Goal: Information Seeking & Learning: Learn about a topic

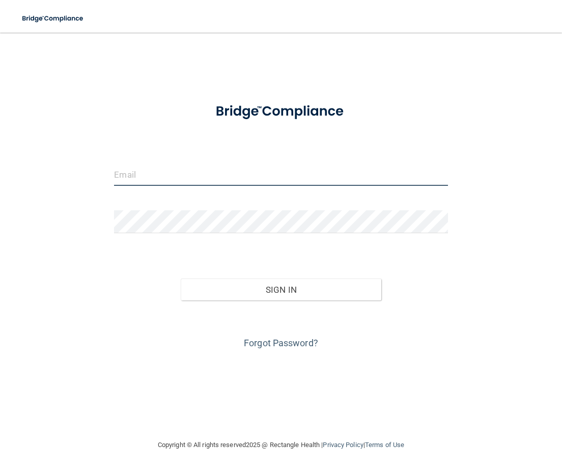
click at [304, 175] on input "email" at bounding box center [281, 174] width 334 height 23
type input "[EMAIL_ADDRESS][DOMAIN_NAME]"
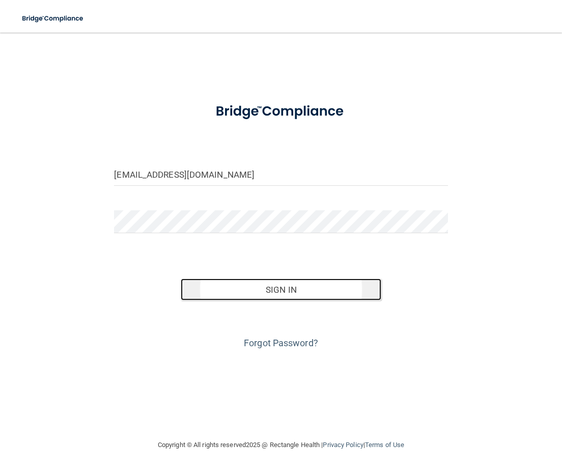
click at [294, 296] on button "Sign In" at bounding box center [281, 290] width 200 height 22
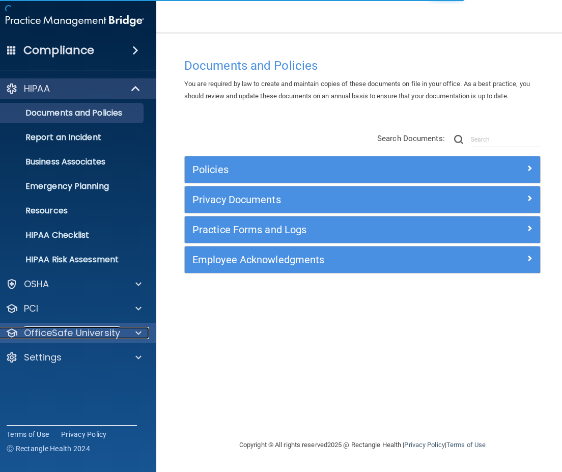
click at [63, 335] on p "OfficeSafe University" at bounding box center [72, 333] width 96 height 12
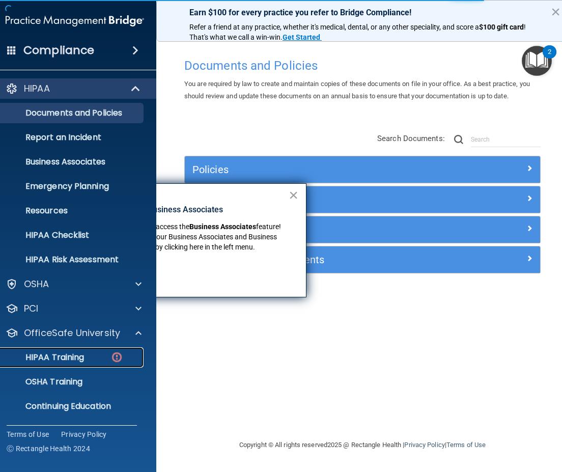
click at [70, 362] on p "HIPAA Training" at bounding box center [42, 357] width 84 height 10
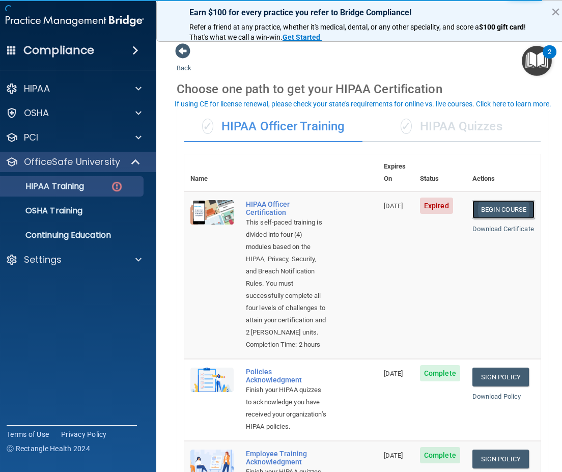
click at [506, 200] on link "Begin Course" at bounding box center [504, 209] width 62 height 19
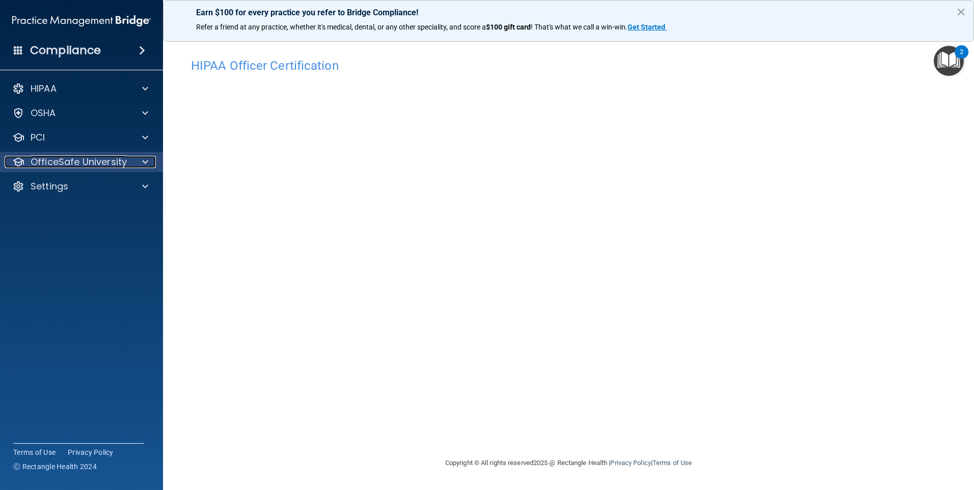
click at [56, 159] on p "OfficeSafe University" at bounding box center [79, 162] width 96 height 12
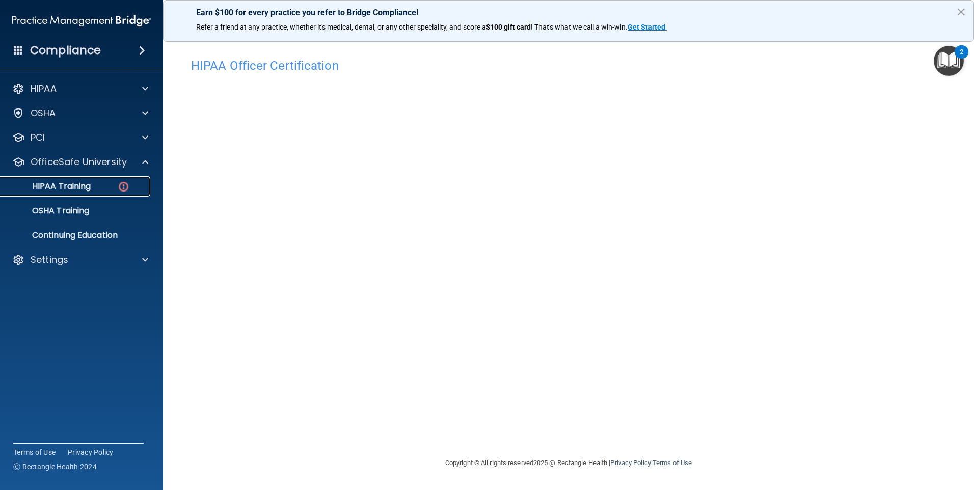
click at [56, 179] on link "HIPAA Training" at bounding box center [70, 186] width 160 height 20
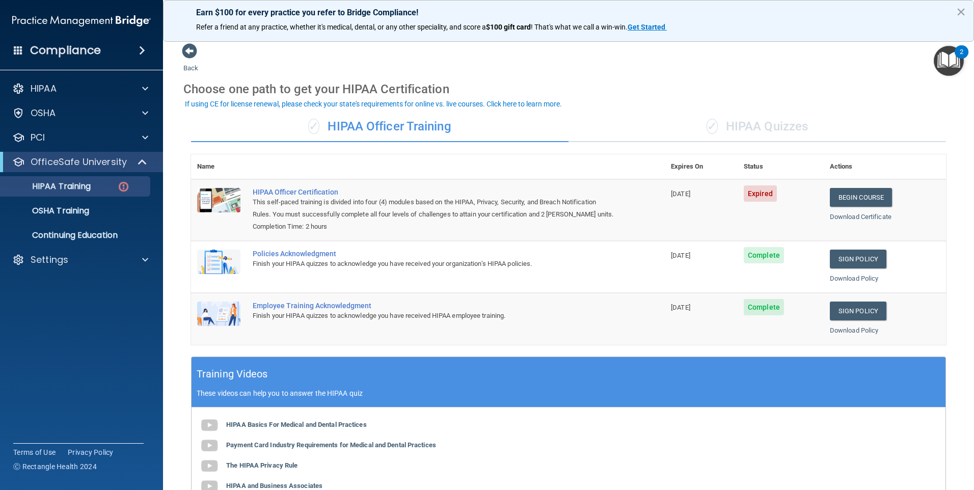
click at [562, 126] on div "✓ HIPAA Quizzes" at bounding box center [756, 127] width 377 height 31
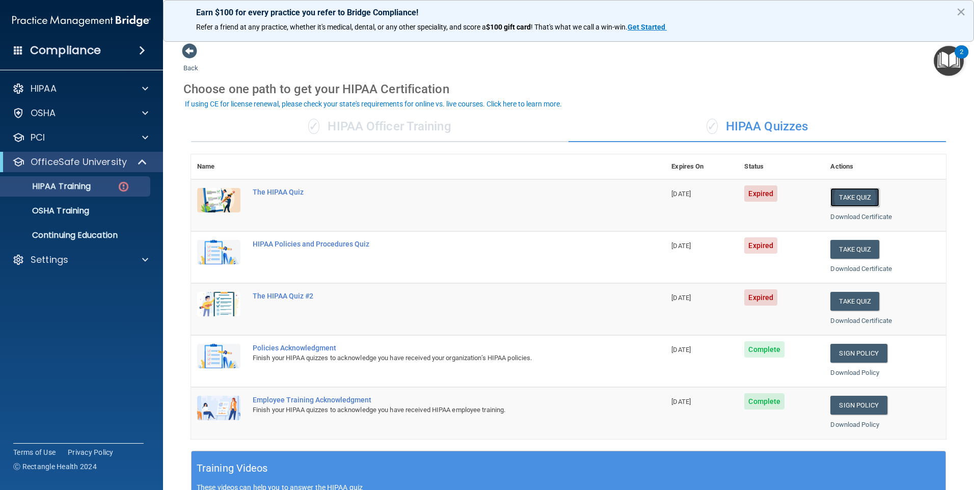
click at [562, 200] on button "Take Quiz" at bounding box center [854, 197] width 49 height 19
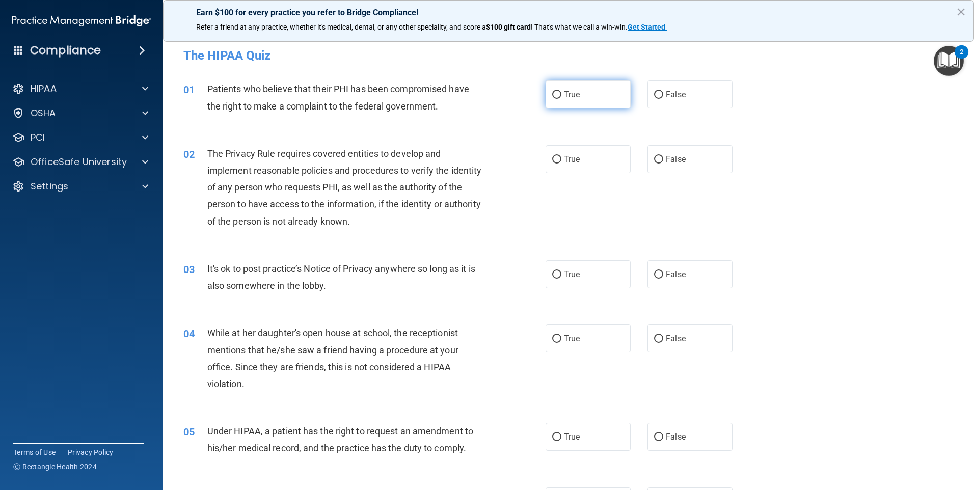
click at [558, 97] on label "True" at bounding box center [587, 94] width 85 height 28
click at [558, 97] on input "True" at bounding box center [556, 95] width 9 height 8
radio input "true"
click at [562, 147] on label "True" at bounding box center [587, 159] width 85 height 28
click at [561, 156] on input "True" at bounding box center [556, 160] width 9 height 8
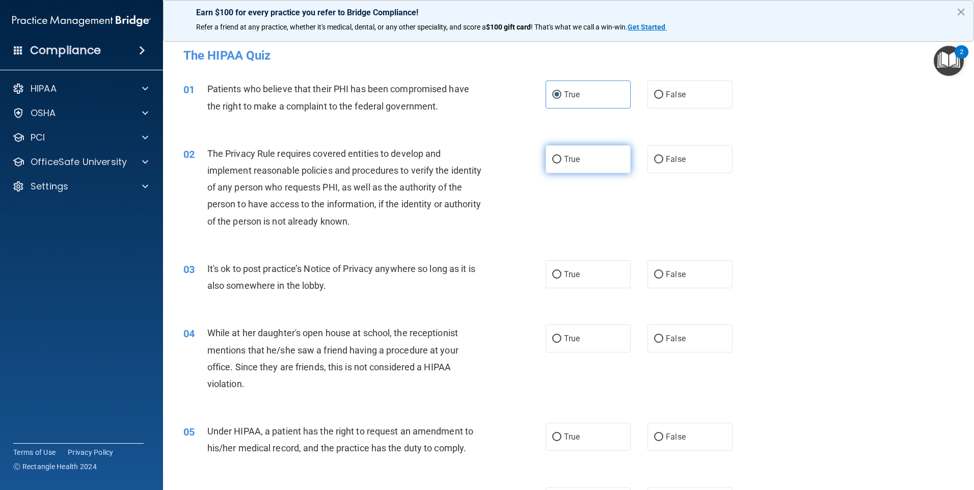
radio input "true"
click at [562, 278] on label "False" at bounding box center [689, 274] width 85 height 28
click at [562, 278] on input "False" at bounding box center [658, 275] width 9 height 8
radio input "true"
click at [562, 343] on label "False" at bounding box center [689, 338] width 85 height 28
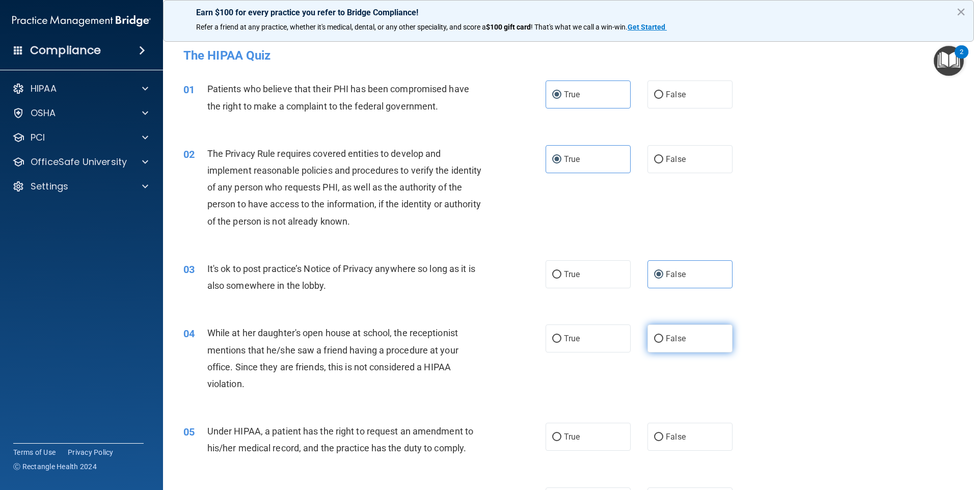
click at [562, 343] on input "False" at bounding box center [658, 339] width 9 height 8
radio input "true"
click at [562, 440] on label "False" at bounding box center [689, 437] width 85 height 28
click at [562, 440] on input "False" at bounding box center [658, 437] width 9 height 8
radio input "true"
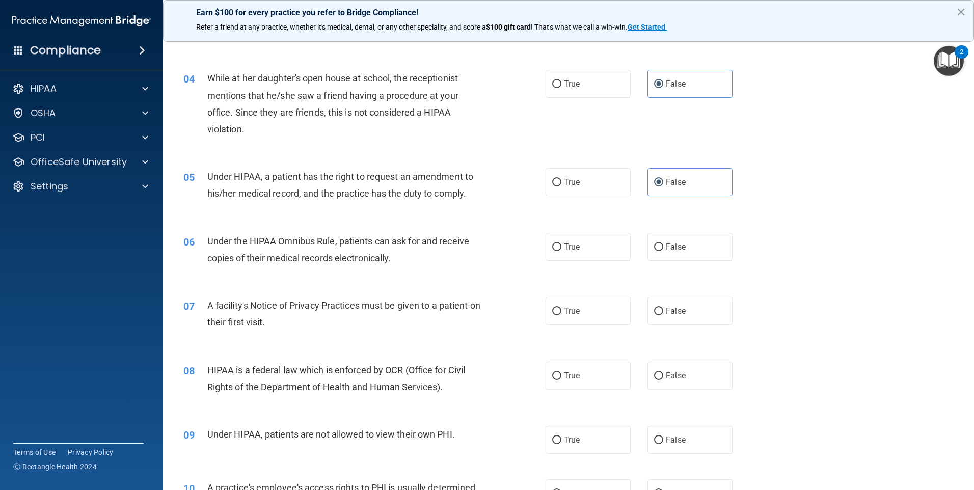
scroll to position [306, 0]
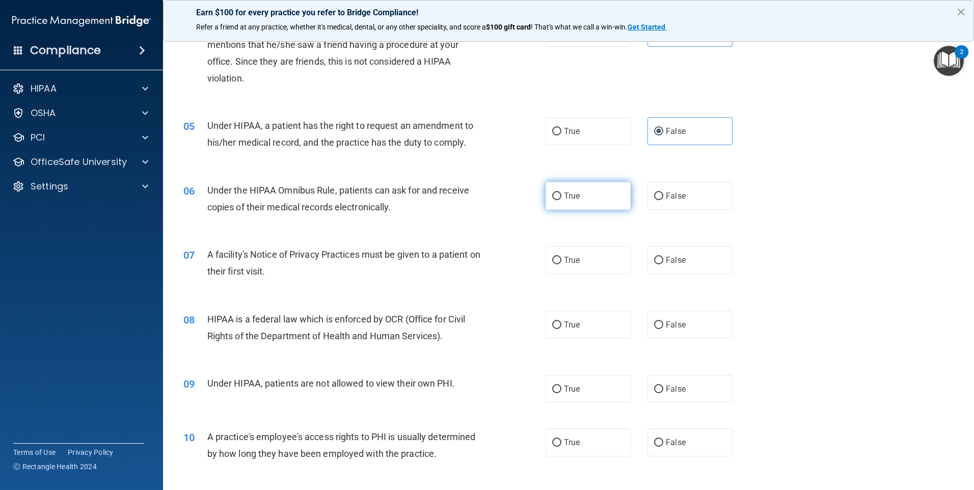
click at [562, 200] on span "True" at bounding box center [572, 196] width 16 height 10
click at [561, 200] on input "True" at bounding box center [556, 196] width 9 height 8
radio input "true"
click at [562, 264] on span "True" at bounding box center [572, 260] width 16 height 10
click at [561, 264] on input "True" at bounding box center [556, 261] width 9 height 8
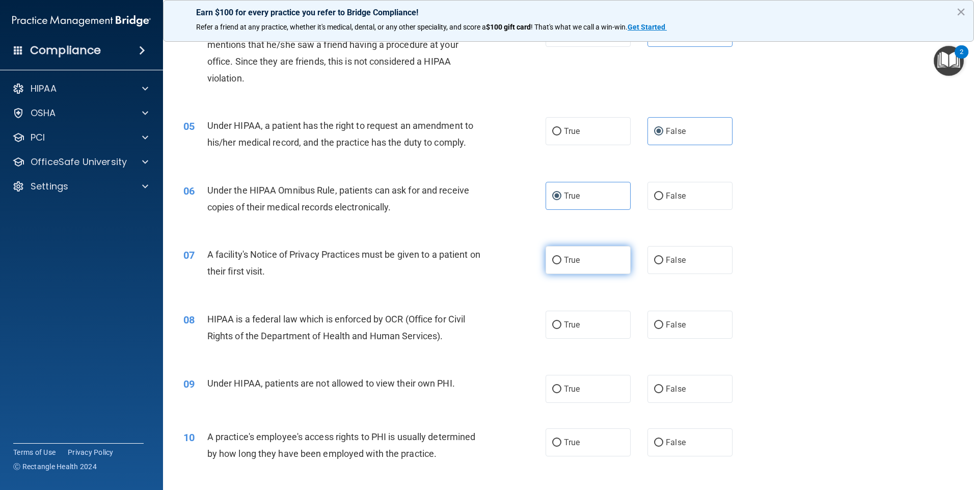
radio input "true"
click at [562, 328] on span "True" at bounding box center [572, 325] width 16 height 10
click at [561, 328] on input "True" at bounding box center [556, 325] width 9 height 8
radio input "true"
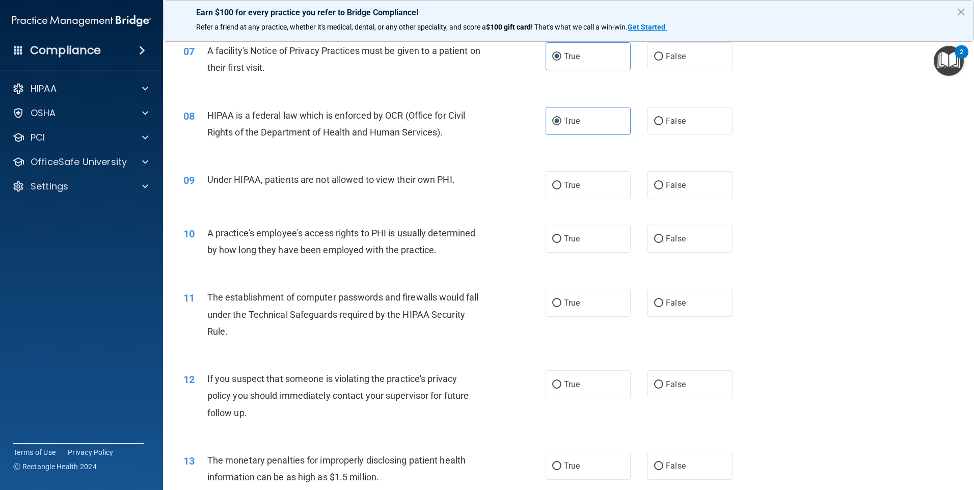
scroll to position [560, 0]
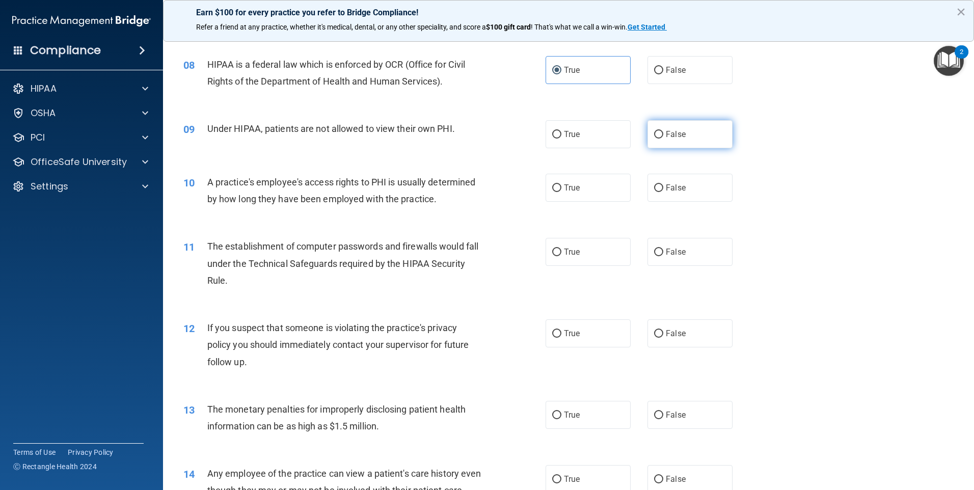
click at [562, 137] on label "False" at bounding box center [689, 134] width 85 height 28
click at [562, 137] on input "False" at bounding box center [658, 135] width 9 height 8
radio input "true"
click at [562, 187] on span "False" at bounding box center [676, 188] width 20 height 10
click at [562, 187] on input "False" at bounding box center [658, 188] width 9 height 8
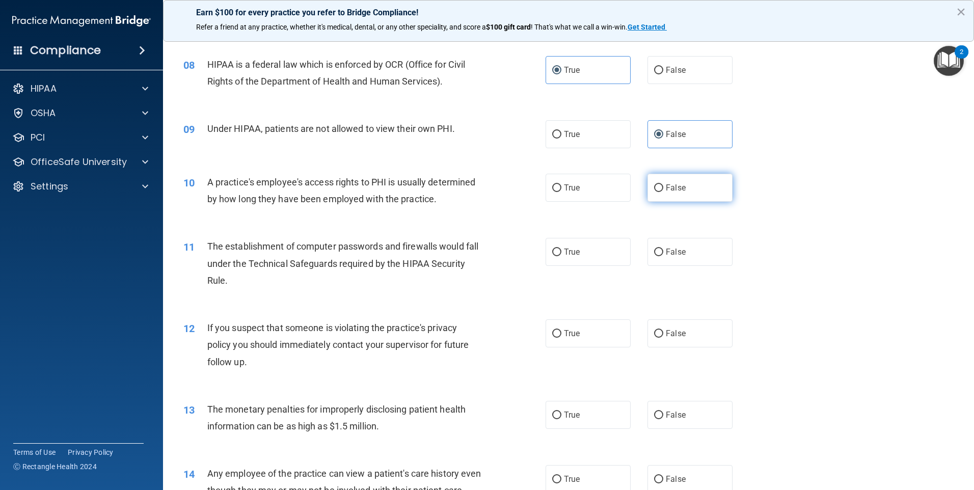
radio input "true"
click at [562, 256] on label "True" at bounding box center [587, 252] width 85 height 28
click at [561, 256] on input "True" at bounding box center [556, 253] width 9 height 8
radio input "true"
click at [562, 336] on label "True" at bounding box center [587, 333] width 85 height 28
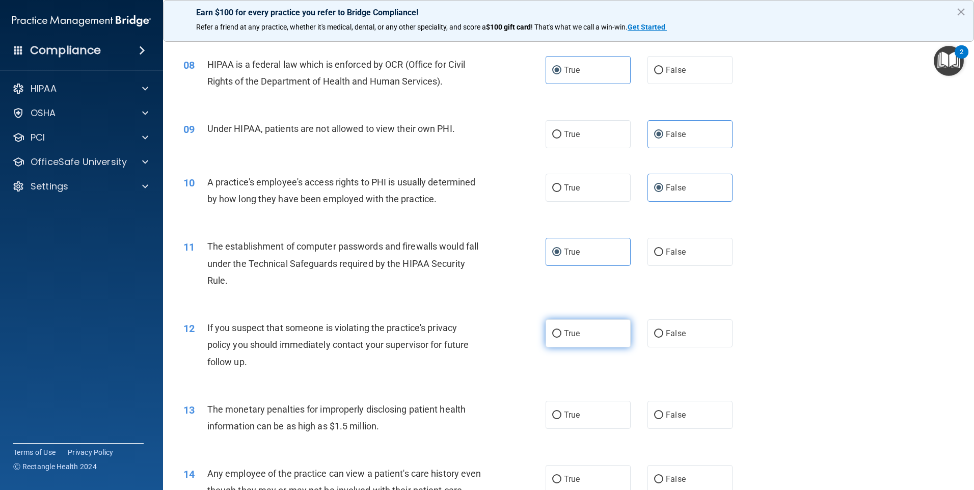
click at [561, 336] on input "True" at bounding box center [556, 334] width 9 height 8
radio input "true"
click at [562, 409] on label "True" at bounding box center [587, 415] width 85 height 28
click at [561, 411] on input "True" at bounding box center [556, 415] width 9 height 8
radio input "true"
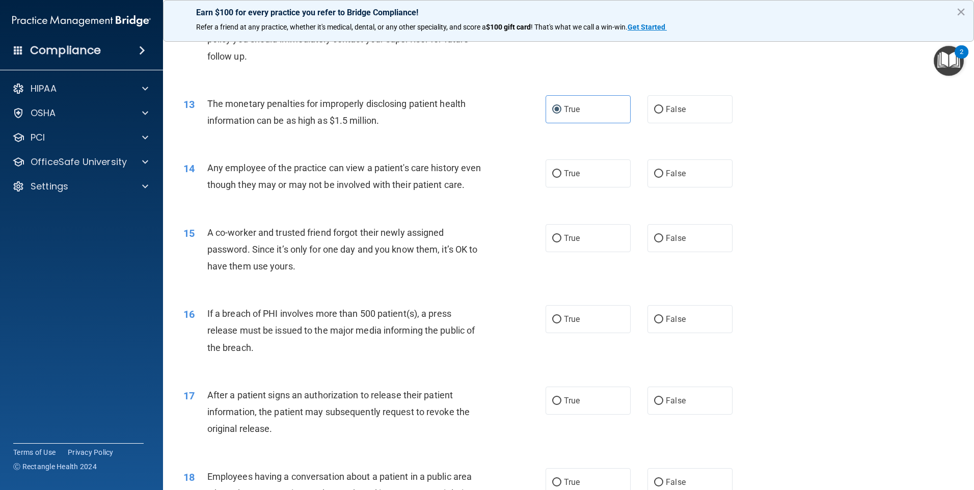
scroll to position [917, 0]
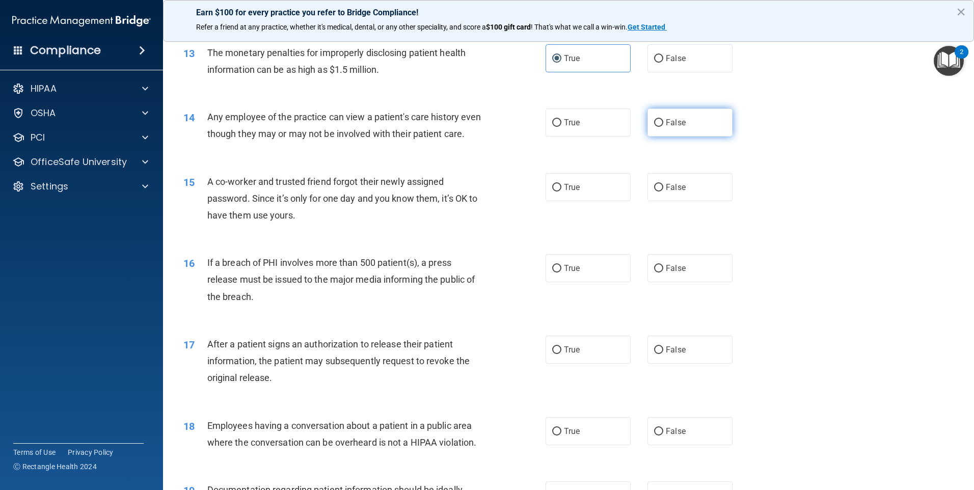
click at [562, 120] on span "False" at bounding box center [676, 123] width 20 height 10
click at [562, 120] on input "False" at bounding box center [658, 123] width 9 height 8
radio input "true"
click at [562, 199] on label "False" at bounding box center [689, 187] width 85 height 28
click at [562, 191] on input "False" at bounding box center [658, 188] width 9 height 8
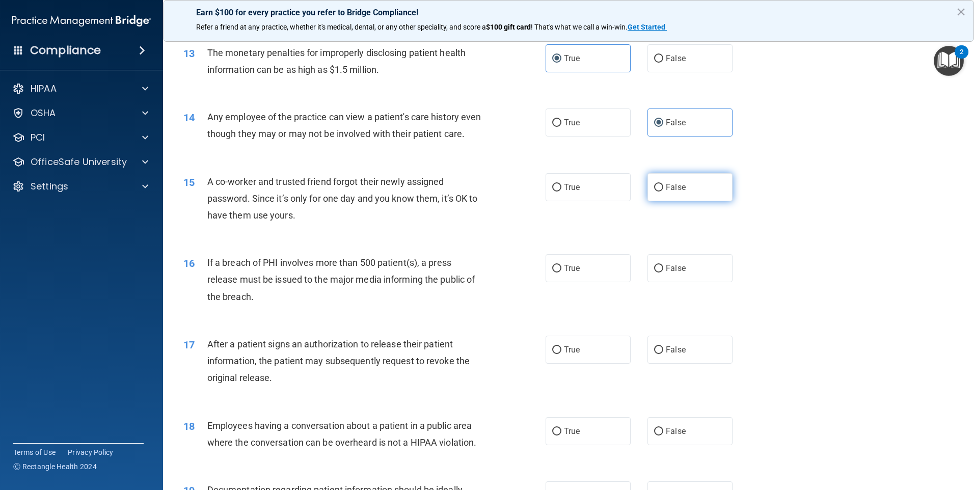
radio input "true"
click at [562, 282] on label "True" at bounding box center [587, 268] width 85 height 28
click at [561, 272] on input "True" at bounding box center [556, 269] width 9 height 8
radio input "true"
click at [562, 364] on label "True" at bounding box center [587, 350] width 85 height 28
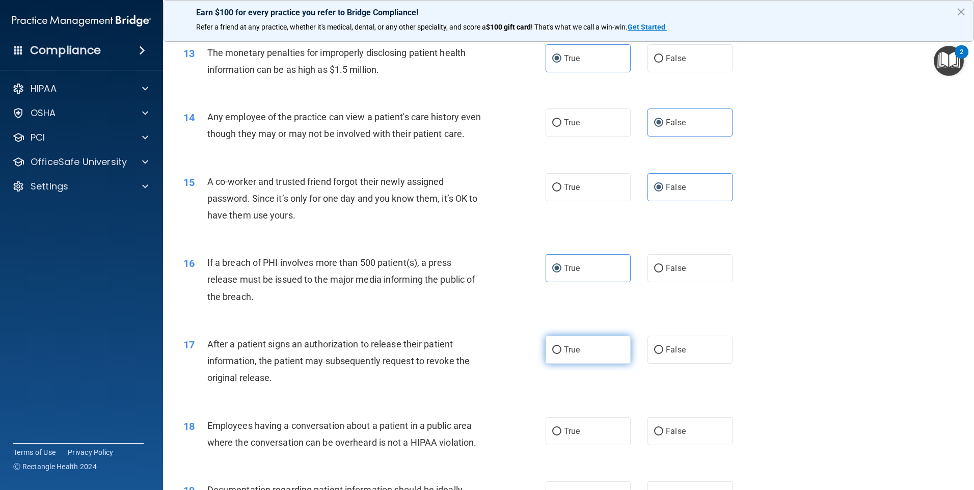
click at [561, 354] on input "True" at bounding box center [556, 350] width 9 height 8
radio input "true"
click at [562, 436] on span "True" at bounding box center [572, 431] width 16 height 10
click at [561, 435] on input "True" at bounding box center [556, 432] width 9 height 8
radio input "true"
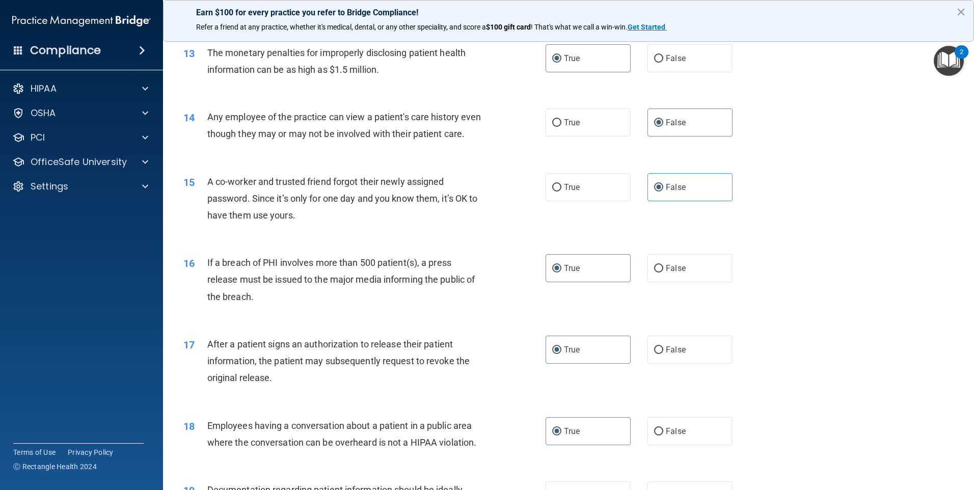
scroll to position [968, 0]
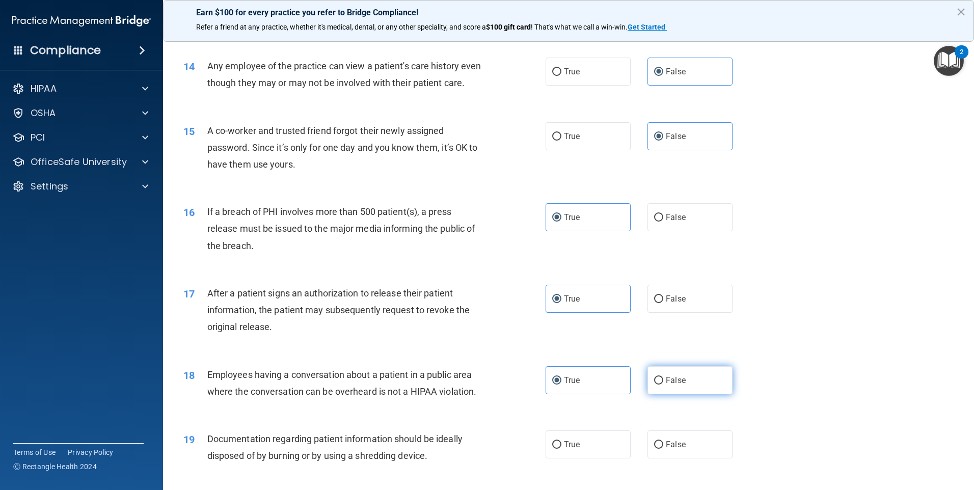
click at [562, 385] on span "False" at bounding box center [676, 380] width 20 height 10
click at [562, 384] on input "False" at bounding box center [658, 381] width 9 height 8
radio input "true"
radio input "false"
click at [562, 458] on label "True" at bounding box center [587, 444] width 85 height 28
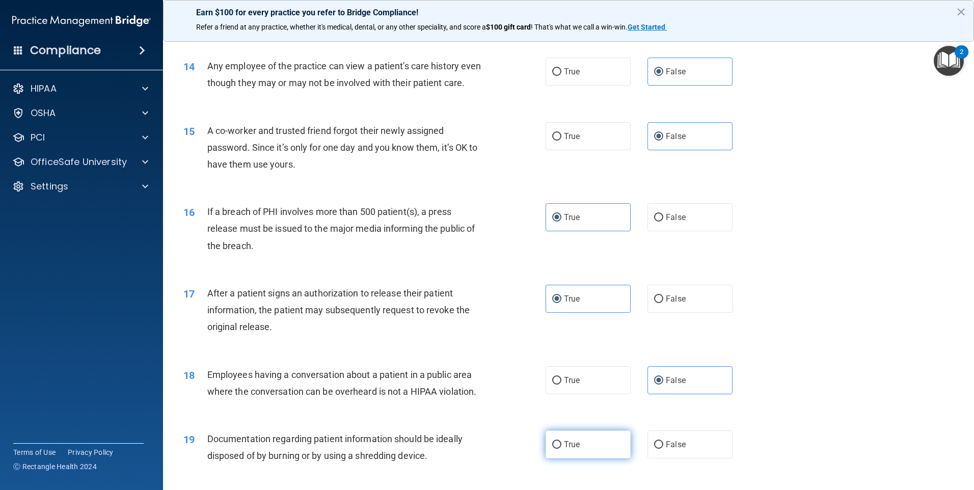
click at [561, 449] on input "True" at bounding box center [556, 445] width 9 height 8
radio input "true"
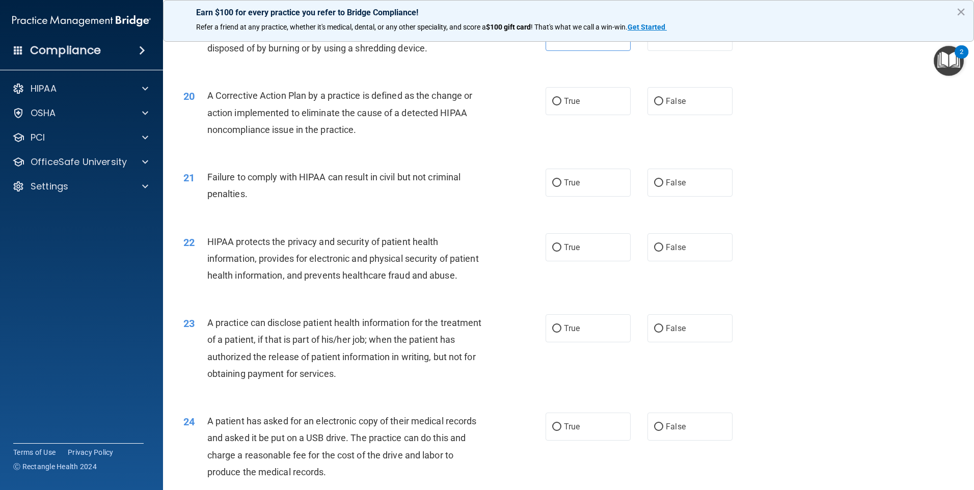
scroll to position [1426, 0]
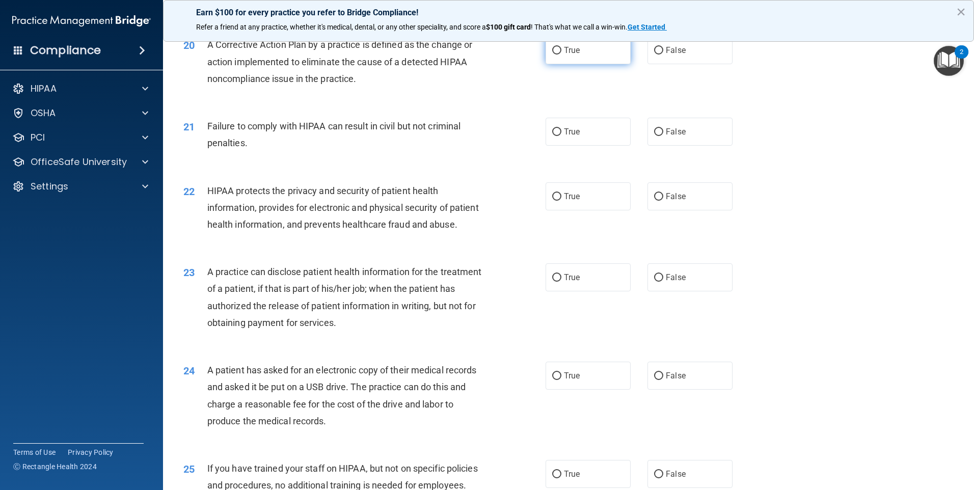
click at [562, 64] on label "True" at bounding box center [587, 50] width 85 height 28
click at [561, 54] on input "True" at bounding box center [556, 51] width 9 height 8
radio input "true"
click at [562, 146] on label "False" at bounding box center [689, 132] width 85 height 28
click at [562, 136] on input "False" at bounding box center [658, 132] width 9 height 8
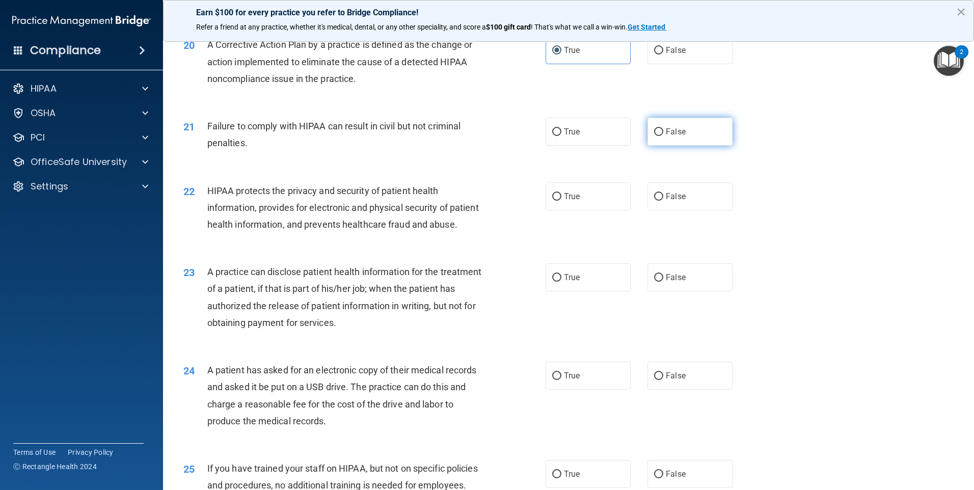
radio input "true"
click at [562, 206] on label "True" at bounding box center [587, 196] width 85 height 28
click at [561, 201] on input "True" at bounding box center [556, 197] width 9 height 8
radio input "true"
click at [562, 282] on span "False" at bounding box center [676, 277] width 20 height 10
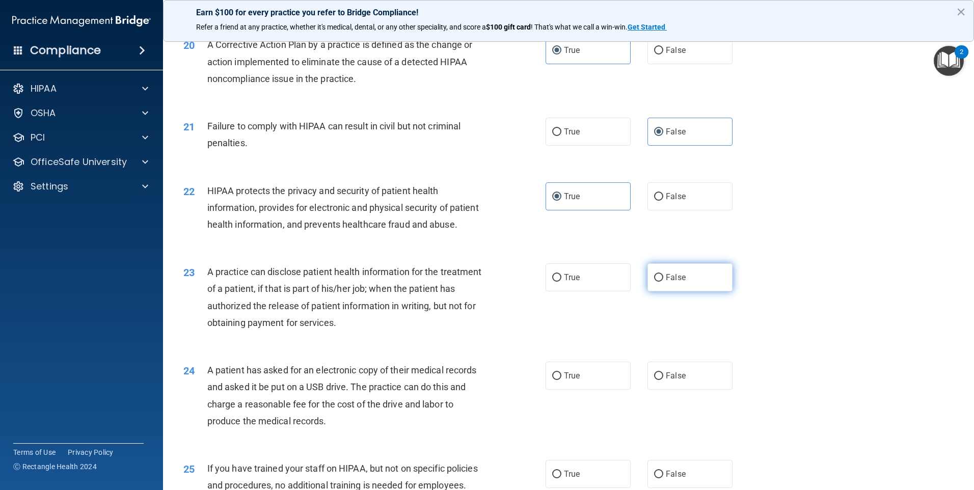
click at [562, 282] on input "False" at bounding box center [658, 278] width 9 height 8
radio input "true"
click at [562, 380] on span "True" at bounding box center [572, 376] width 16 height 10
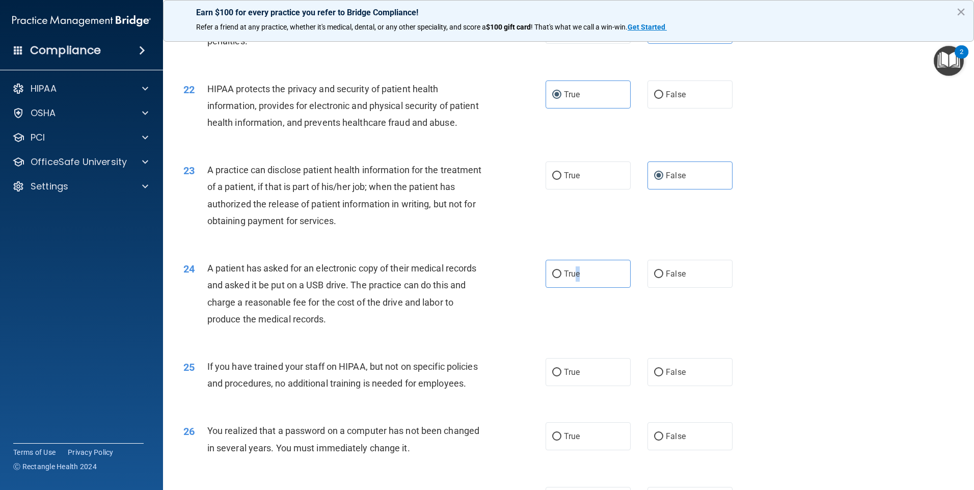
scroll to position [1579, 0]
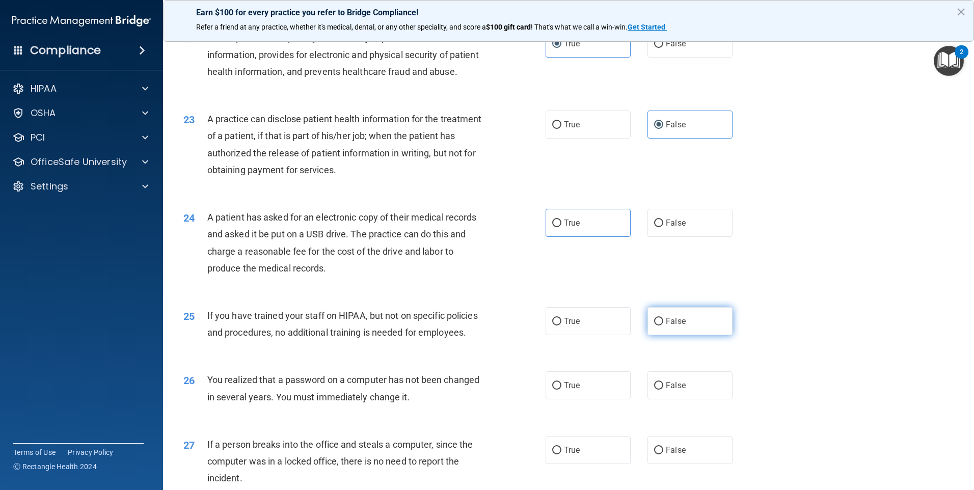
click at [562, 335] on label "False" at bounding box center [689, 321] width 85 height 28
click at [562, 325] on input "False" at bounding box center [658, 322] width 9 height 8
radio input "true"
click at [562, 399] on label "True" at bounding box center [587, 385] width 85 height 28
click at [561, 390] on input "True" at bounding box center [556, 386] width 9 height 8
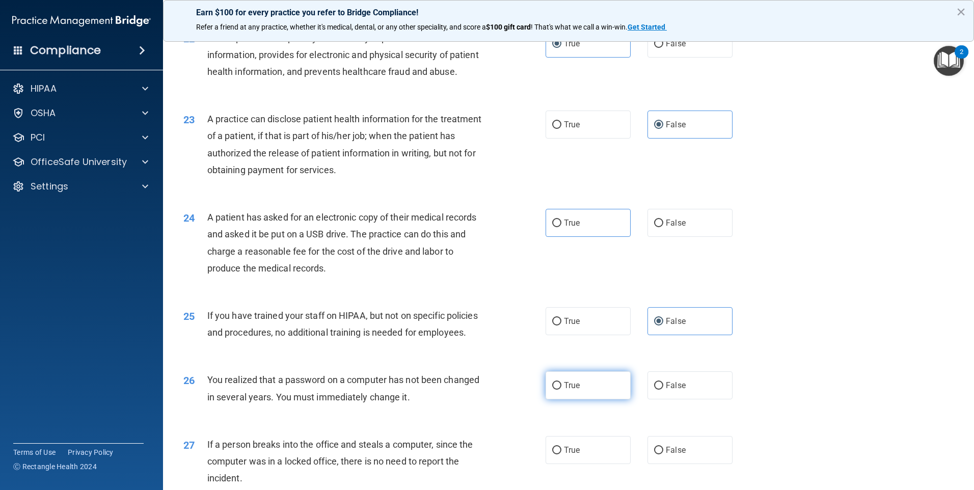
radio input "true"
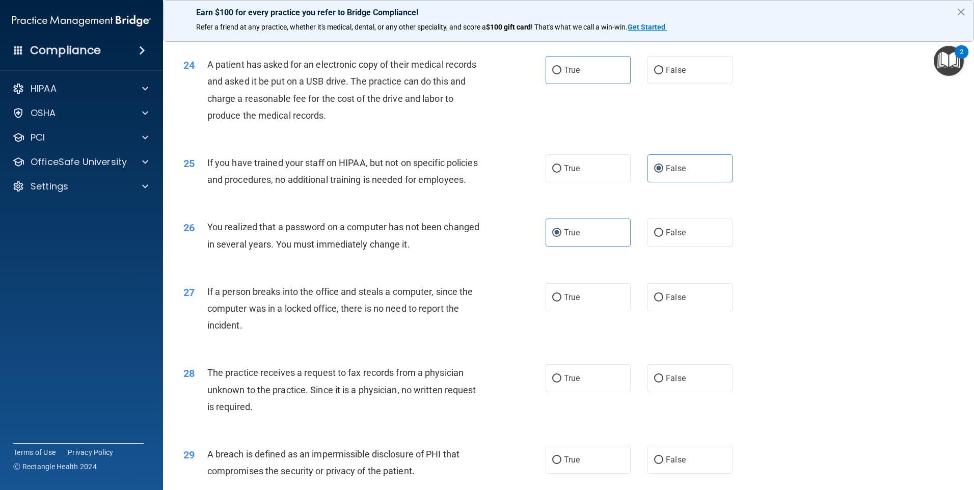
scroll to position [1782, 0]
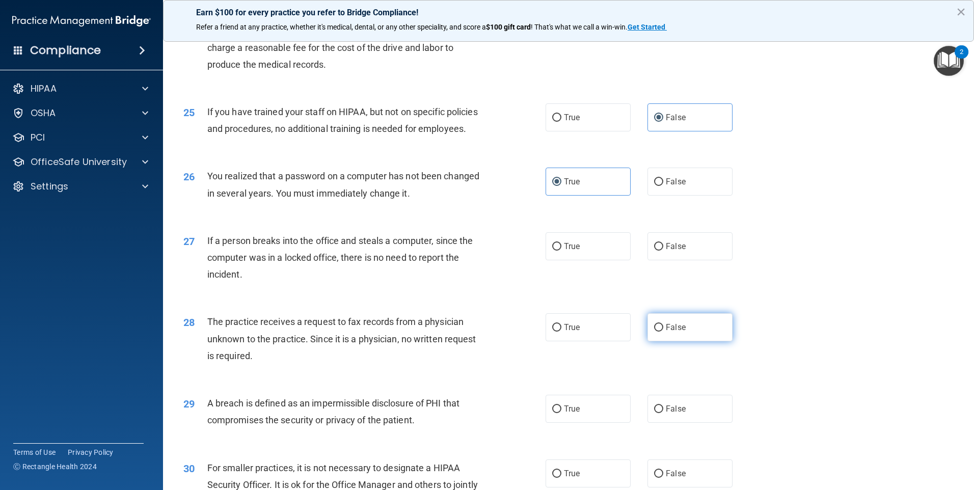
click at [562, 341] on label "False" at bounding box center [689, 327] width 85 height 28
click at [562, 332] on input "False" at bounding box center [658, 328] width 9 height 8
radio input "true"
click at [562, 260] on label "False" at bounding box center [689, 246] width 85 height 28
click at [562, 251] on input "False" at bounding box center [658, 247] width 9 height 8
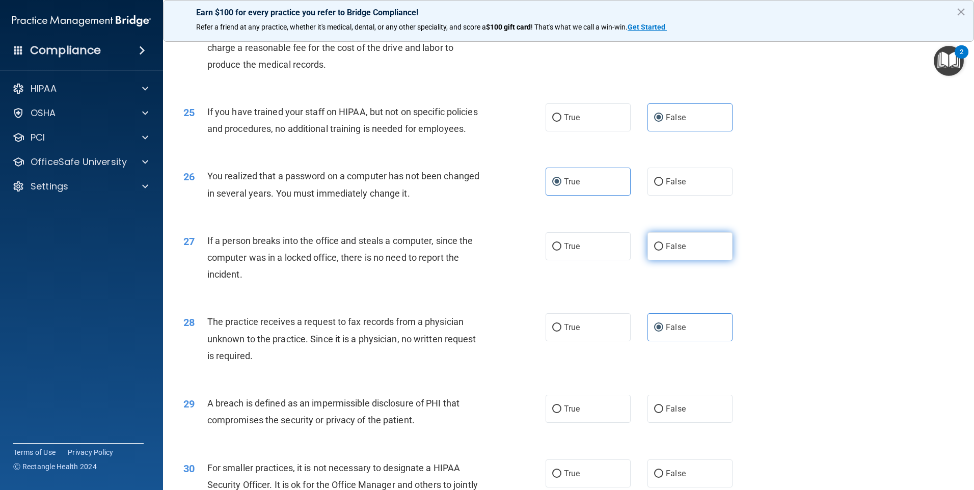
radio input "true"
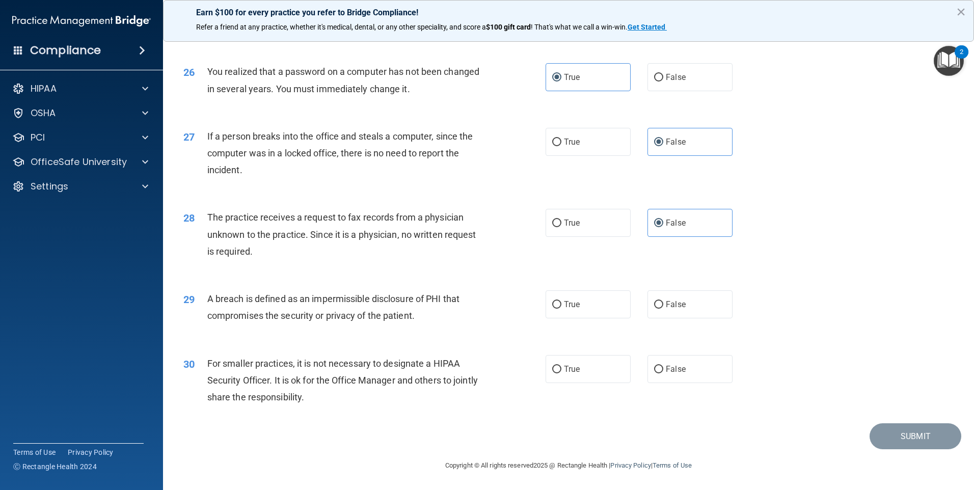
scroll to position [1937, 0]
click at [562, 312] on label "True" at bounding box center [587, 304] width 85 height 28
click at [561, 309] on input "True" at bounding box center [556, 305] width 9 height 8
radio input "true"
click at [562, 378] on label "False" at bounding box center [689, 369] width 85 height 28
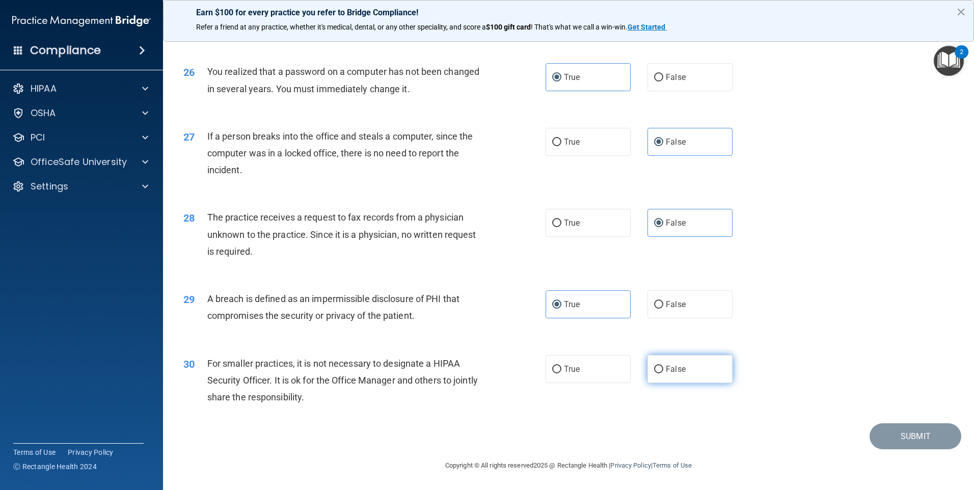
click at [562, 373] on input "False" at bounding box center [658, 370] width 9 height 8
radio input "true"
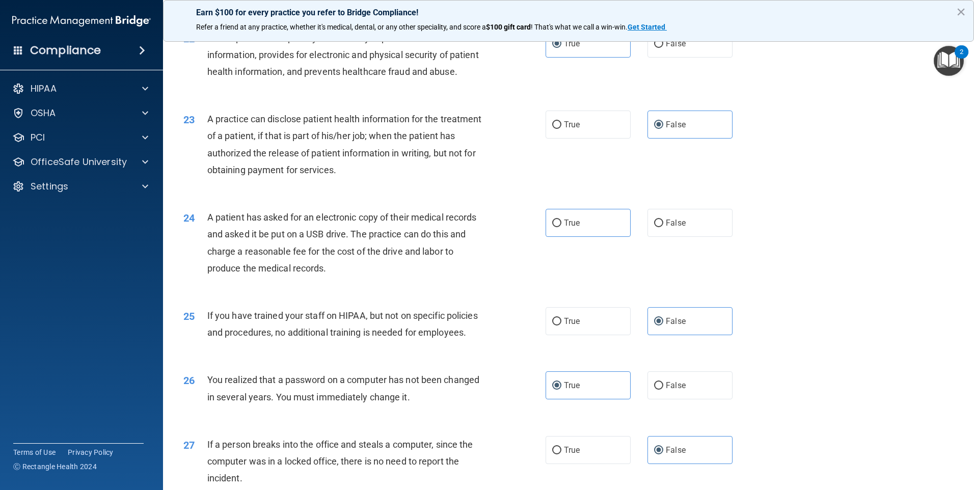
scroll to position [1680, 0]
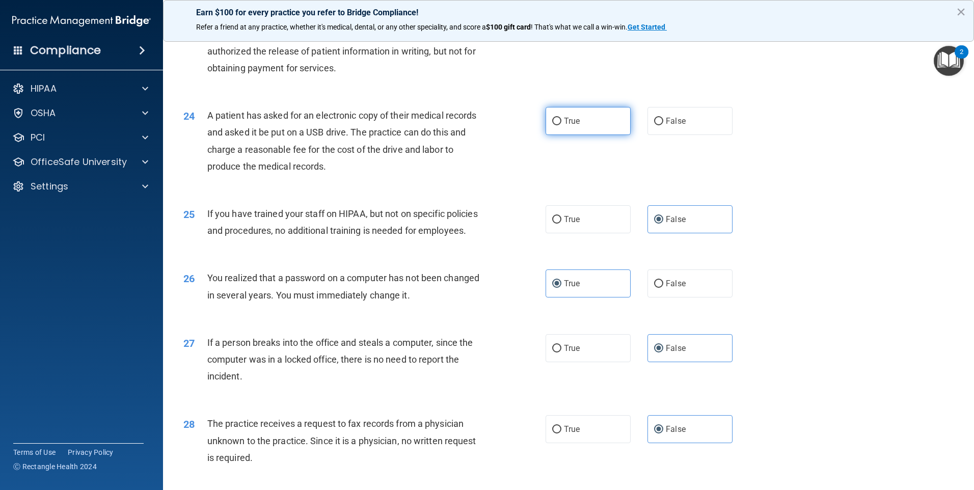
click at [552, 125] on input "True" at bounding box center [556, 122] width 9 height 8
radio input "true"
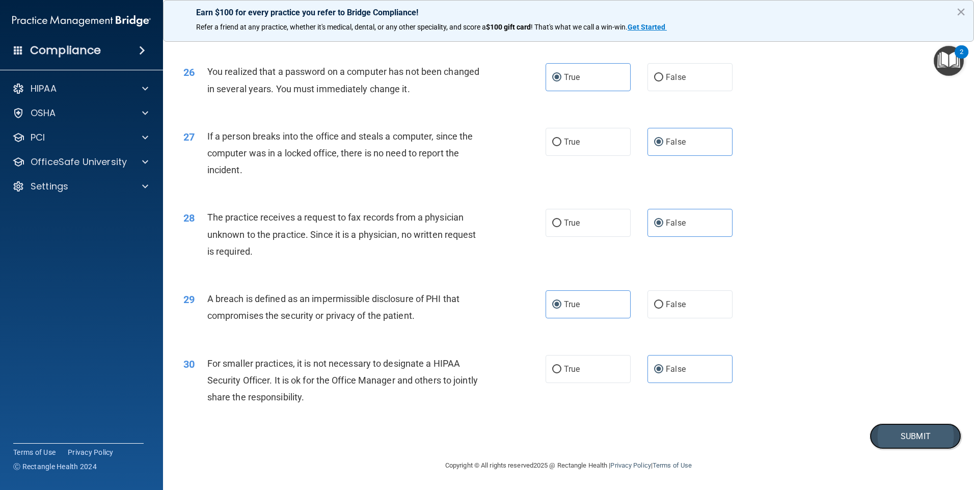
click at [562, 431] on button "Submit" at bounding box center [915, 436] width 92 height 26
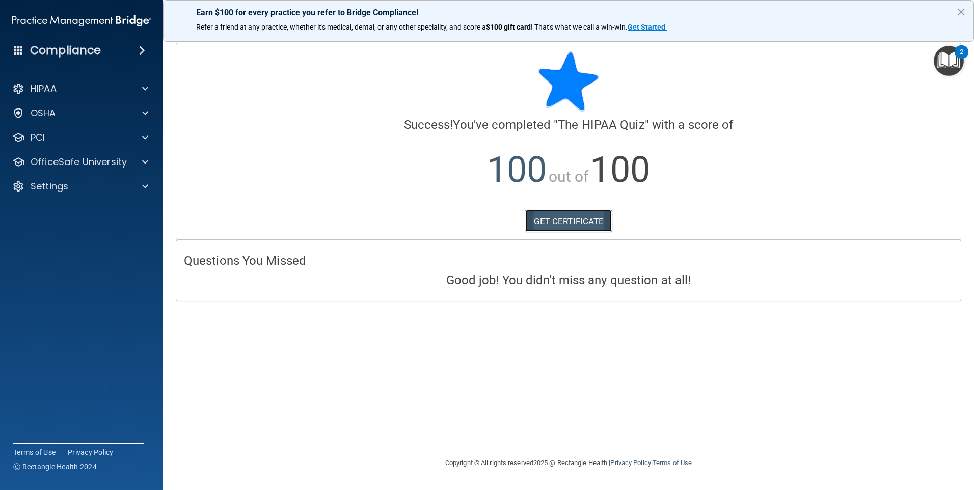
click at [540, 223] on link "GET CERTIFICATE" at bounding box center [568, 221] width 87 height 22
click at [92, 86] on div "HIPAA" at bounding box center [68, 88] width 126 height 12
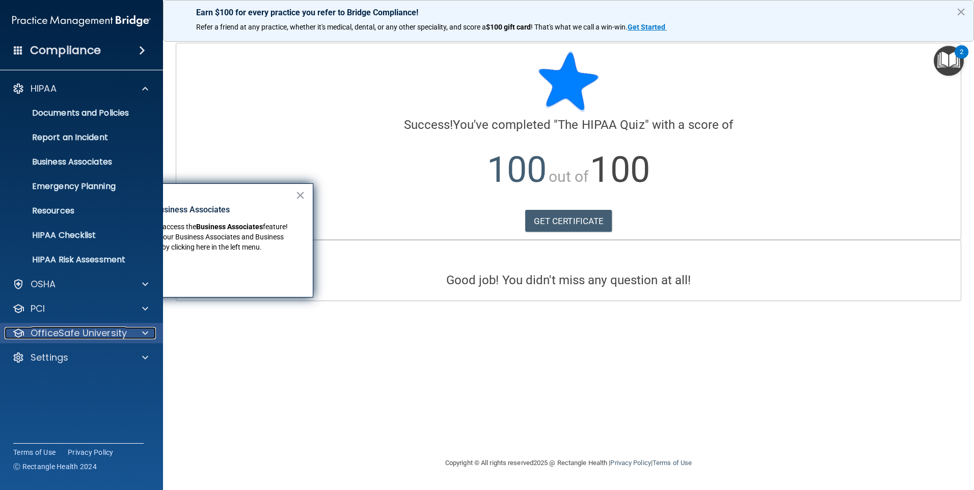
click at [62, 336] on p "OfficeSafe University" at bounding box center [79, 333] width 96 height 12
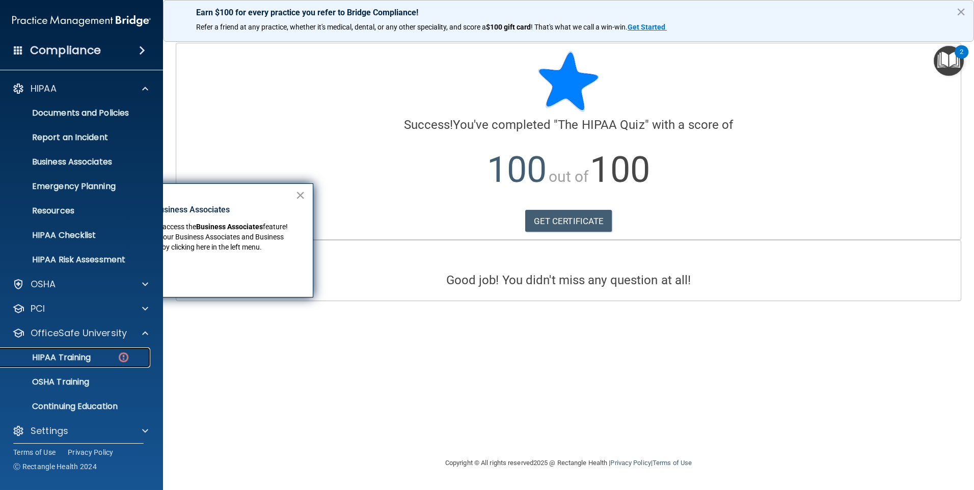
click at [71, 356] on p "HIPAA Training" at bounding box center [49, 357] width 84 height 10
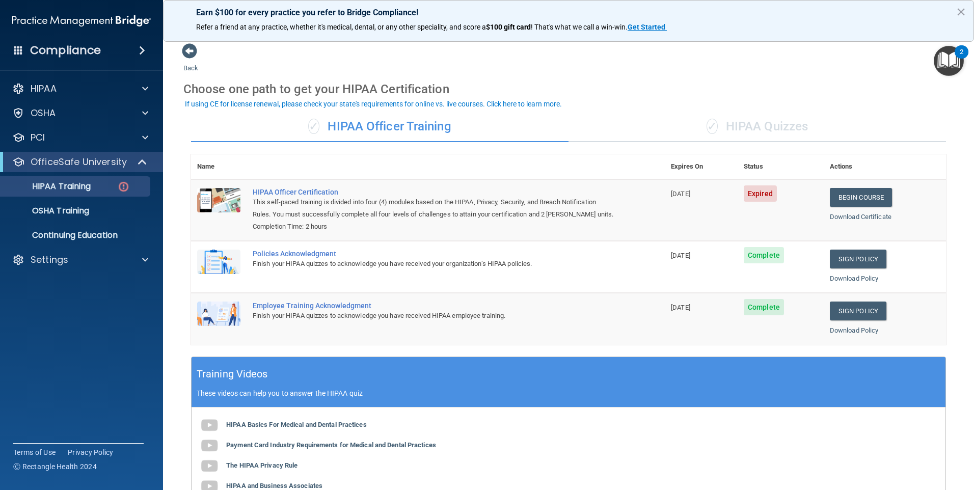
click at [562, 128] on div "✓ HIPAA Quizzes" at bounding box center [756, 127] width 377 height 31
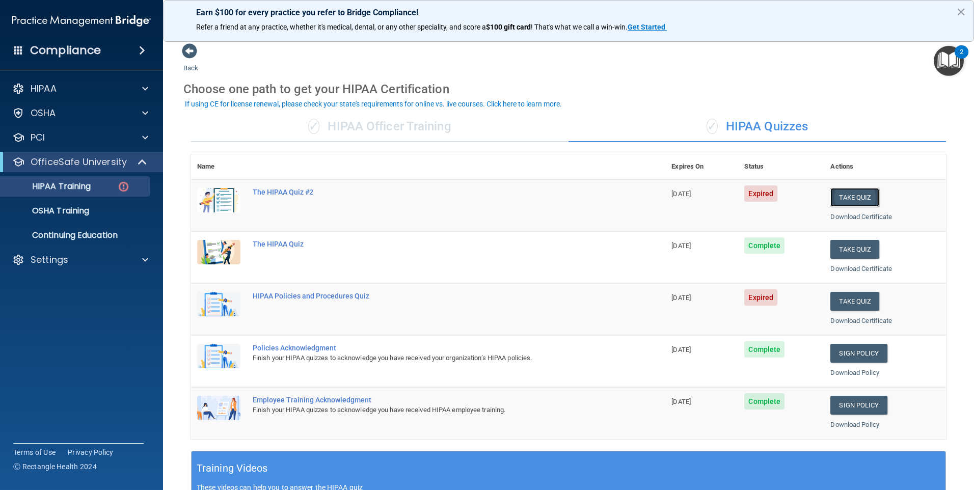
click at [562, 199] on button "Take Quiz" at bounding box center [854, 197] width 49 height 19
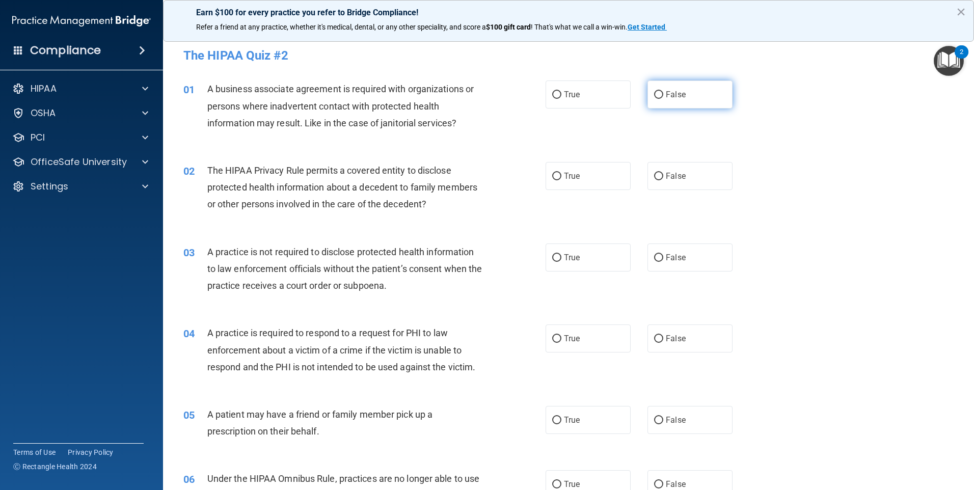
click at [562, 82] on label "False" at bounding box center [689, 94] width 85 height 28
click at [562, 91] on input "False" at bounding box center [658, 95] width 9 height 8
radio input "true"
click at [562, 184] on label "True" at bounding box center [587, 176] width 85 height 28
click at [561, 180] on input "True" at bounding box center [556, 177] width 9 height 8
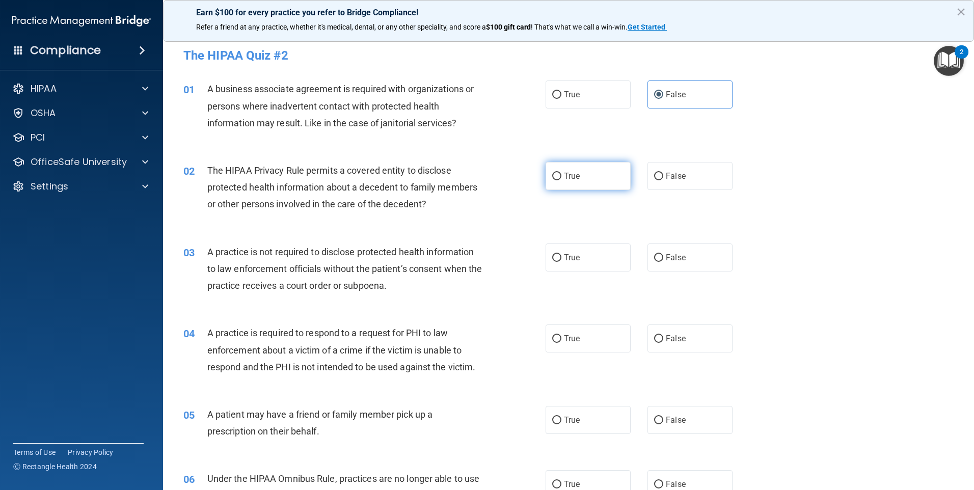
radio input "true"
click at [562, 264] on label "False" at bounding box center [689, 257] width 85 height 28
click at [562, 262] on input "False" at bounding box center [658, 258] width 9 height 8
radio input "true"
drag, startPoint x: 572, startPoint y: 338, endPoint x: 569, endPoint y: 382, distance: 44.4
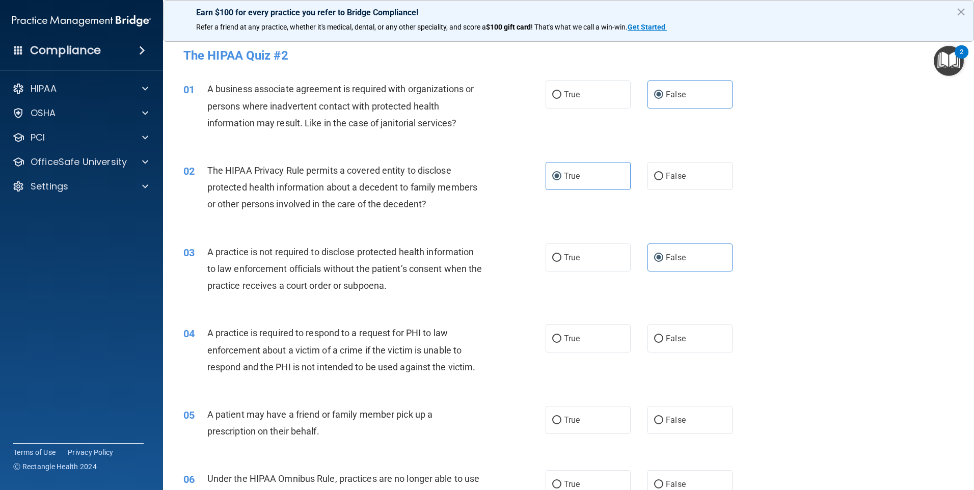
click at [562, 339] on span "True" at bounding box center [572, 339] width 16 height 10
click at [561, 339] on input "True" at bounding box center [556, 339] width 9 height 8
radio input "true"
click at [562, 417] on span "True" at bounding box center [572, 420] width 16 height 10
click at [561, 417] on input "True" at bounding box center [556, 421] width 9 height 8
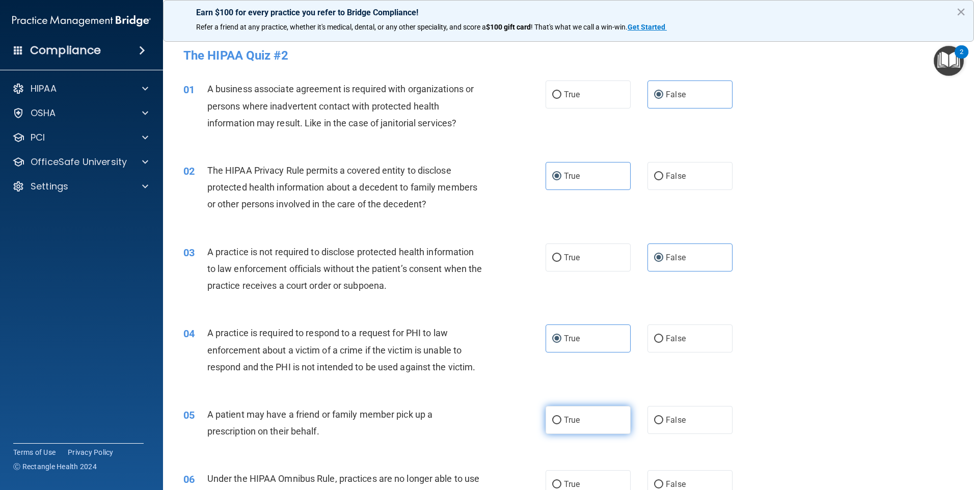
radio input "true"
click at [562, 470] on label "False" at bounding box center [689, 484] width 85 height 28
click at [562, 472] on input "False" at bounding box center [658, 485] width 9 height 8
radio input "true"
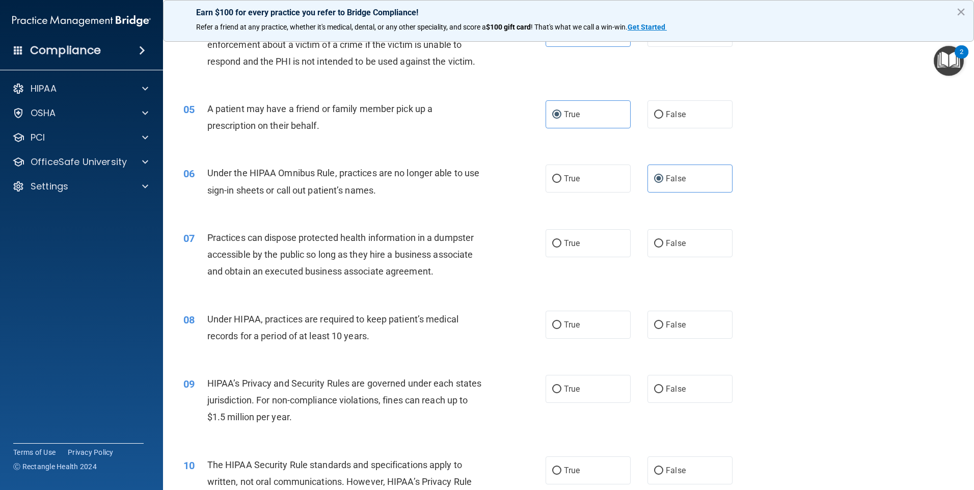
scroll to position [407, 0]
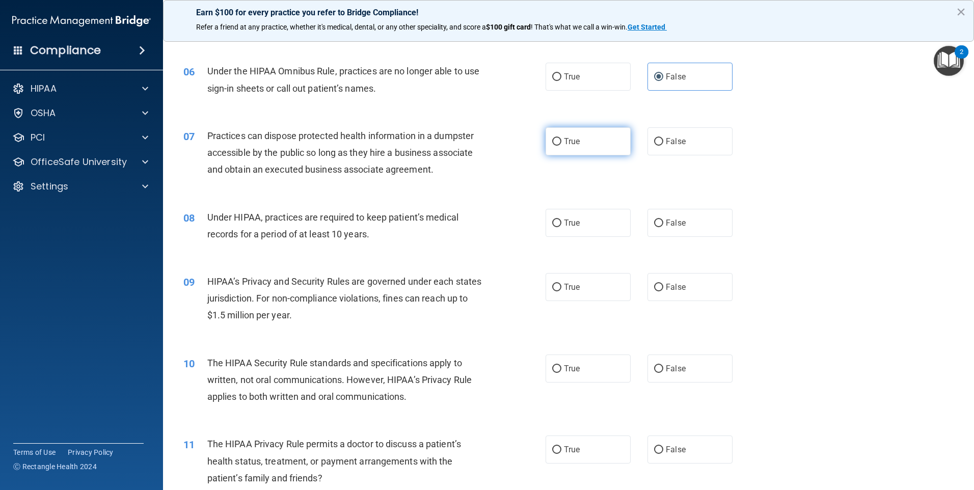
click at [562, 137] on label "True" at bounding box center [587, 141] width 85 height 28
click at [561, 138] on input "True" at bounding box center [556, 142] width 9 height 8
radio input "true"
click at [562, 148] on label "False" at bounding box center [689, 141] width 85 height 28
click at [562, 146] on input "False" at bounding box center [658, 142] width 9 height 8
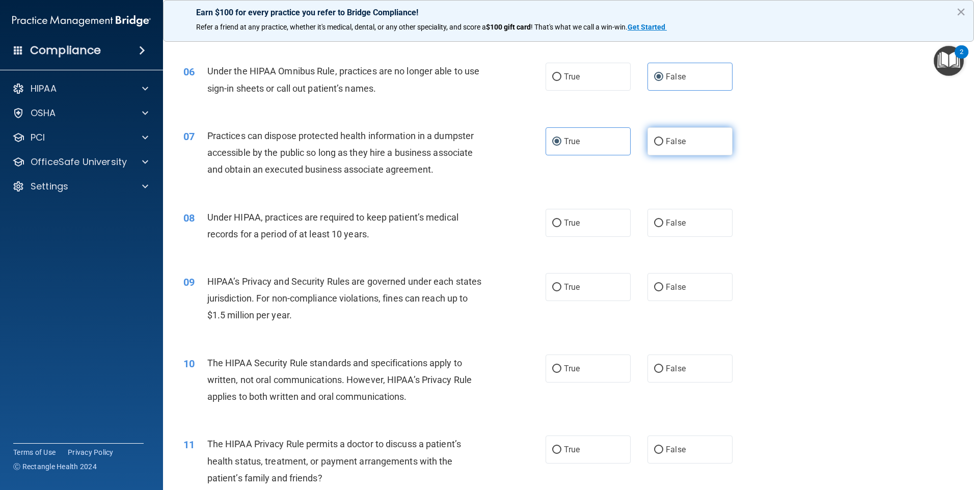
radio input "true"
radio input "false"
click at [562, 228] on label "False" at bounding box center [689, 223] width 85 height 28
click at [562, 227] on input "False" at bounding box center [658, 223] width 9 height 8
radio input "true"
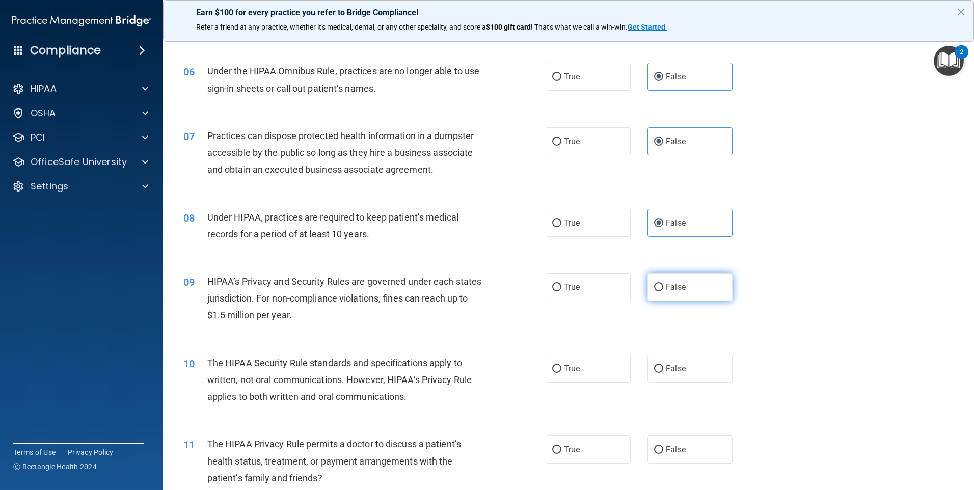
click at [562, 287] on span "False" at bounding box center [676, 287] width 20 height 10
click at [562, 287] on input "False" at bounding box center [658, 288] width 9 height 8
radio input "true"
click at [562, 364] on label "True" at bounding box center [587, 368] width 85 height 28
click at [561, 365] on input "True" at bounding box center [556, 369] width 9 height 8
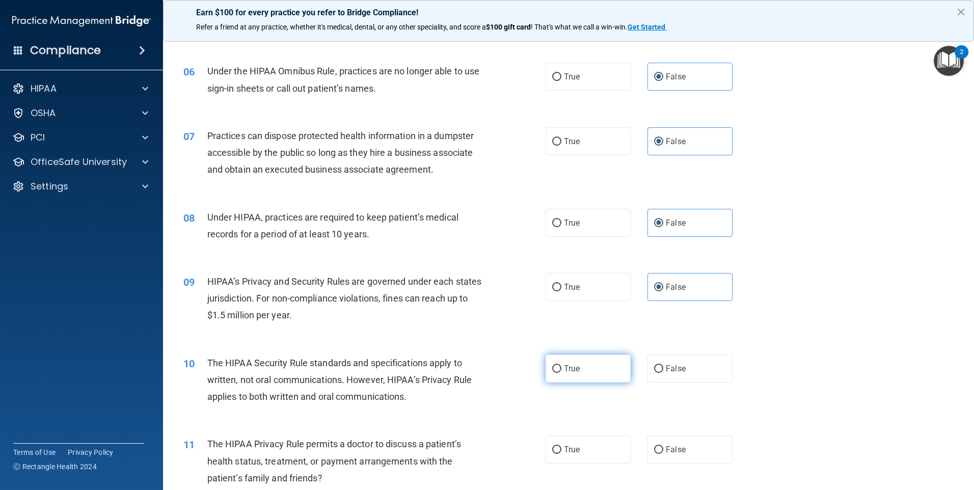
radio input "true"
click at [562, 461] on label "True" at bounding box center [587, 449] width 85 height 28
click at [561, 454] on input "True" at bounding box center [556, 450] width 9 height 8
radio input "true"
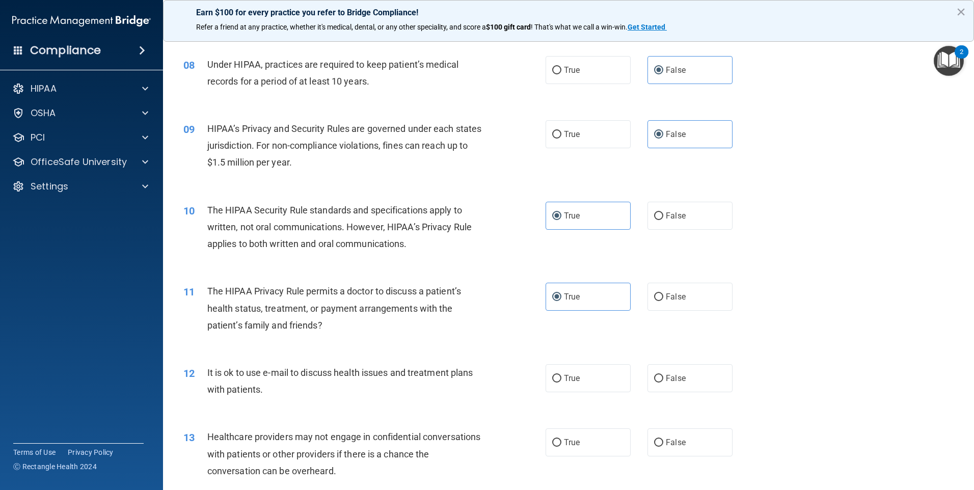
scroll to position [662, 0]
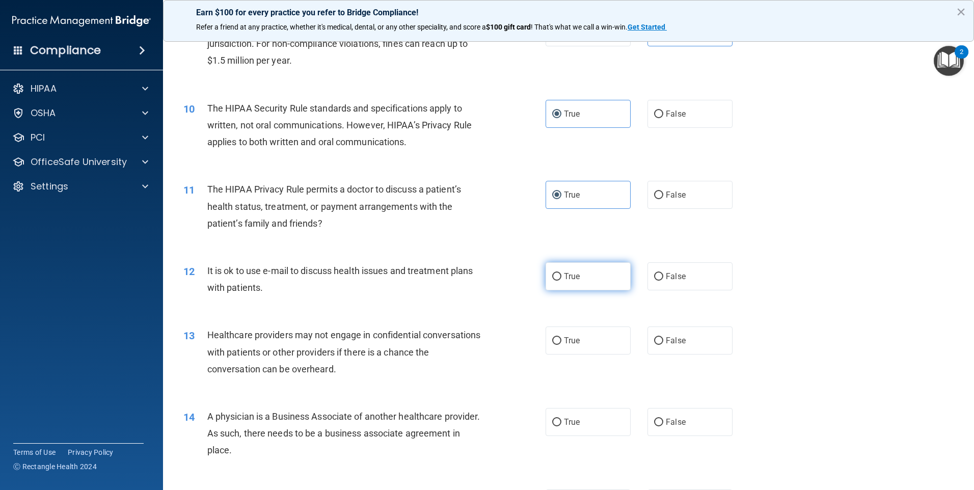
click at [562, 283] on label "True" at bounding box center [587, 276] width 85 height 28
click at [561, 281] on input "True" at bounding box center [556, 277] width 9 height 8
radio input "true"
click at [562, 355] on div "13 Healthcare providers may not engage in confidential conversations with patie…" at bounding box center [568, 354] width 785 height 81
click at [562, 338] on span "False" at bounding box center [676, 341] width 20 height 10
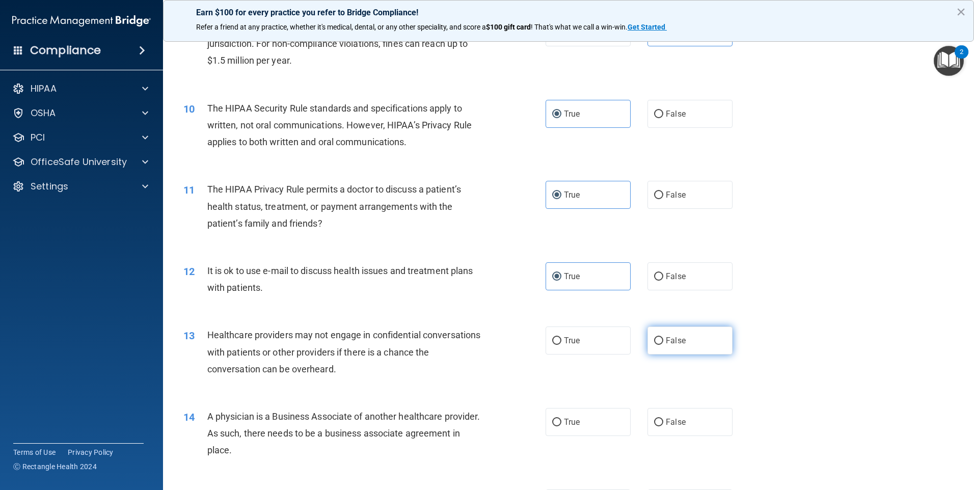
click at [562, 338] on input "False" at bounding box center [658, 341] width 9 height 8
radio input "true"
click at [562, 432] on label "False" at bounding box center [689, 422] width 85 height 28
click at [562, 426] on input "False" at bounding box center [658, 423] width 9 height 8
radio input "true"
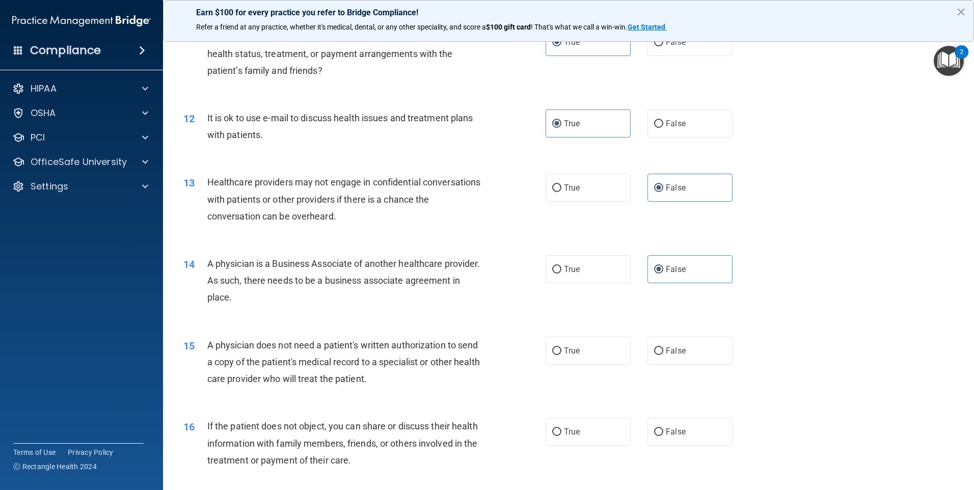
scroll to position [866, 0]
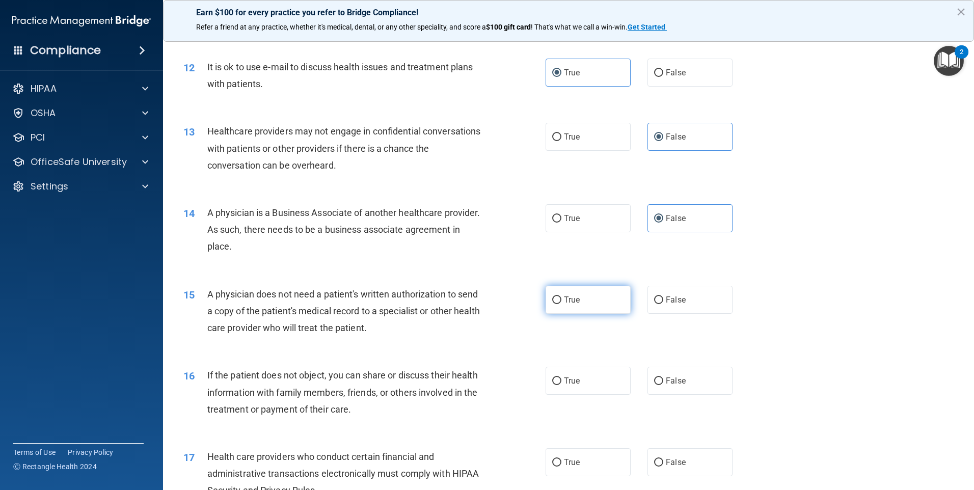
click at [562, 300] on span "True" at bounding box center [572, 300] width 16 height 10
click at [561, 300] on input "True" at bounding box center [556, 300] width 9 height 8
radio input "true"
drag, startPoint x: 556, startPoint y: 390, endPoint x: 553, endPoint y: 427, distance: 37.3
click at [555, 391] on label "True" at bounding box center [587, 381] width 85 height 28
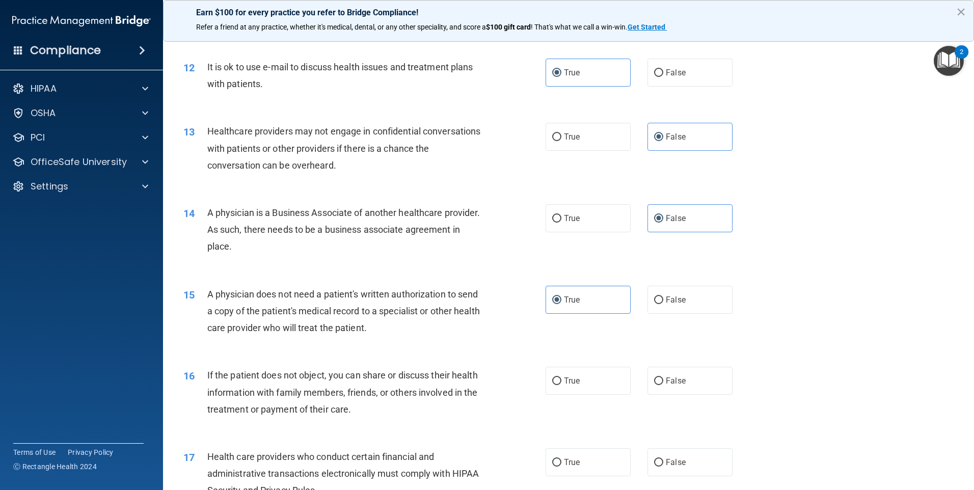
click at [555, 385] on input "True" at bounding box center [556, 381] width 9 height 8
radio input "true"
click at [552, 455] on label "True" at bounding box center [587, 462] width 85 height 28
click at [552, 459] on input "True" at bounding box center [556, 463] width 9 height 8
radio input "true"
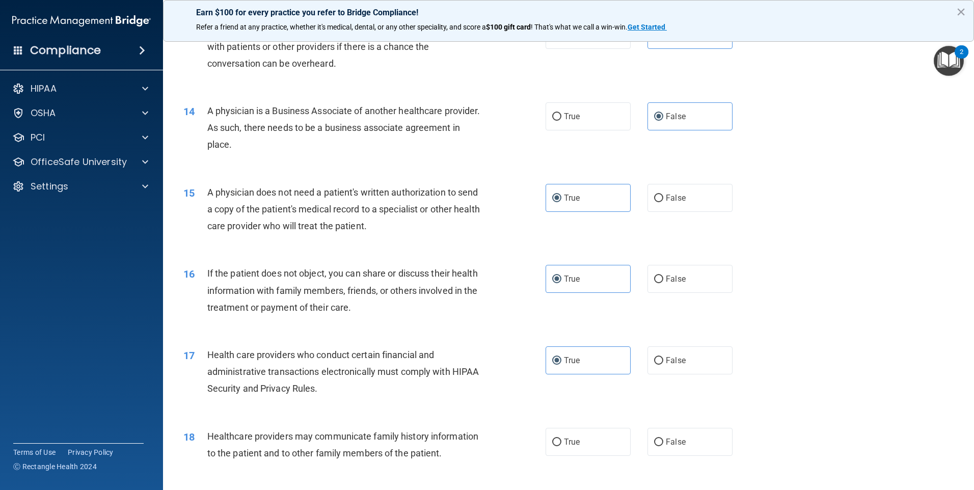
scroll to position [1018, 0]
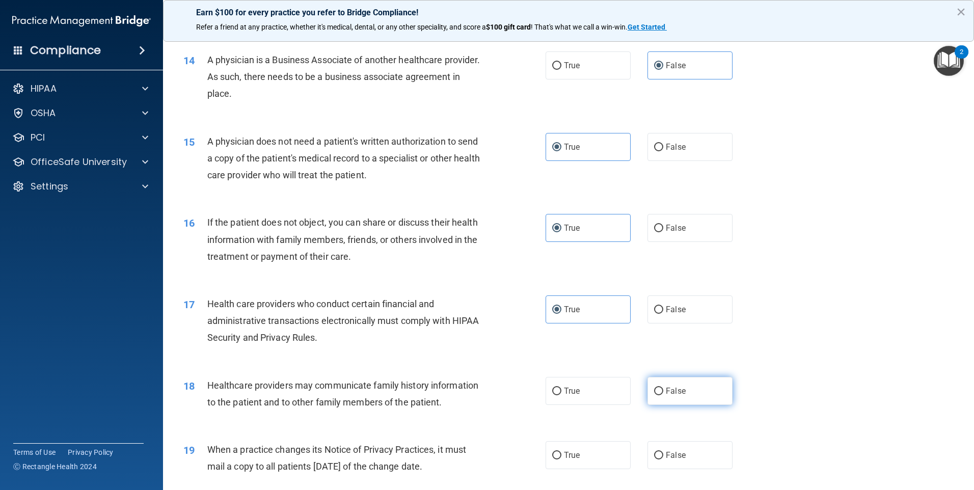
click at [562, 397] on label "False" at bounding box center [689, 391] width 85 height 28
click at [562, 395] on input "False" at bounding box center [658, 392] width 9 height 8
radio input "true"
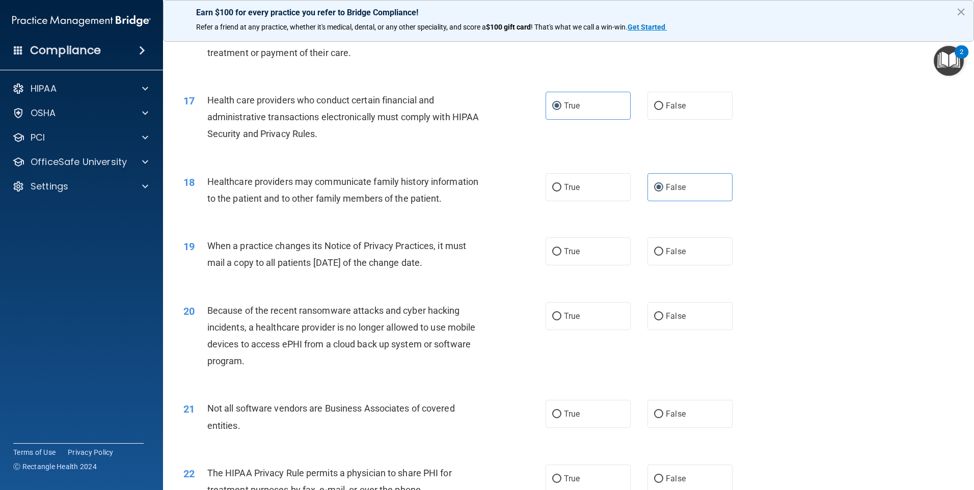
scroll to position [1273, 0]
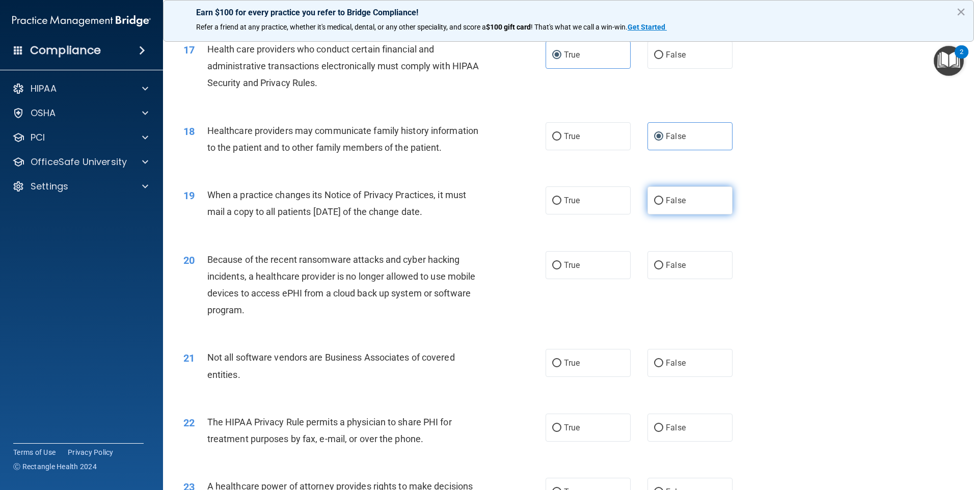
click at [562, 189] on label "False" at bounding box center [689, 200] width 85 height 28
click at [562, 197] on input "False" at bounding box center [658, 201] width 9 height 8
radio input "true"
click at [562, 275] on label "False" at bounding box center [689, 265] width 85 height 28
click at [562, 269] on input "False" at bounding box center [658, 266] width 9 height 8
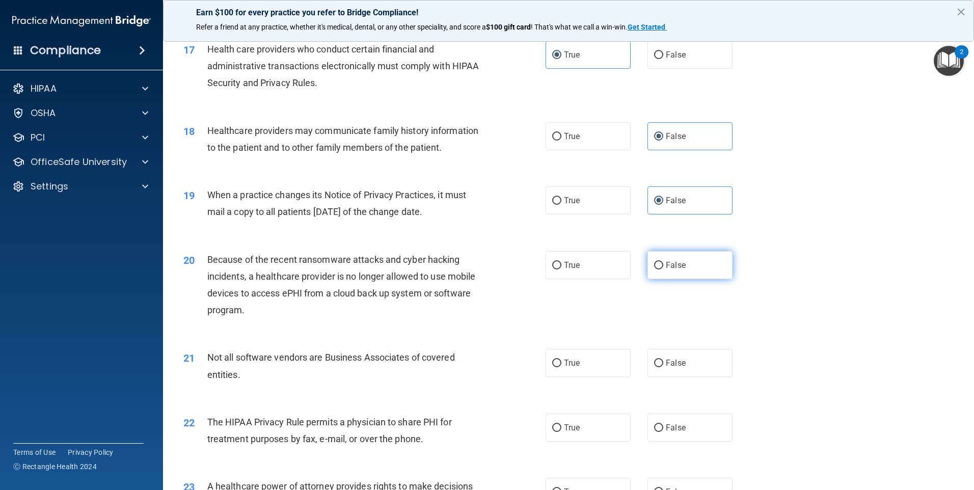
radio input "true"
click at [562, 365] on label "True" at bounding box center [587, 363] width 85 height 28
click at [561, 365] on input "True" at bounding box center [556, 364] width 9 height 8
radio input "true"
click at [562, 427] on label "True" at bounding box center [587, 428] width 85 height 28
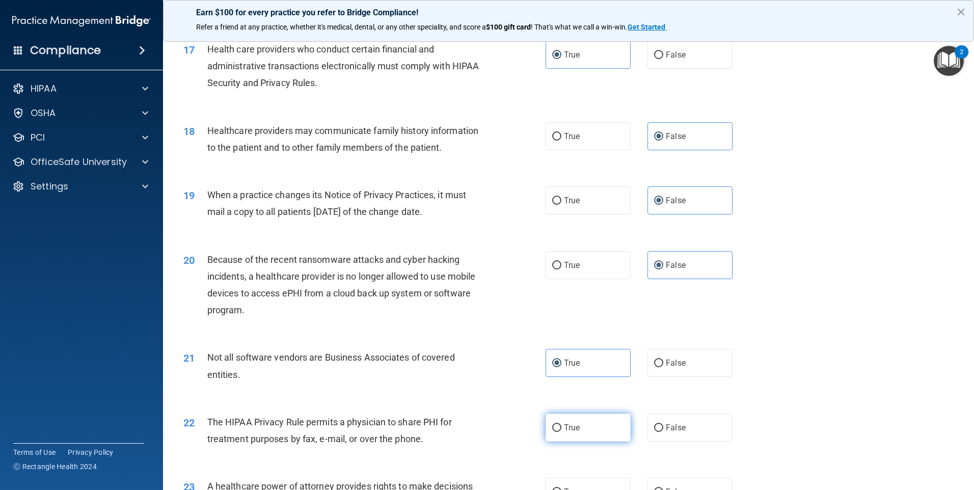
click at [561, 427] on input "True" at bounding box center [556, 428] width 9 height 8
radio input "true"
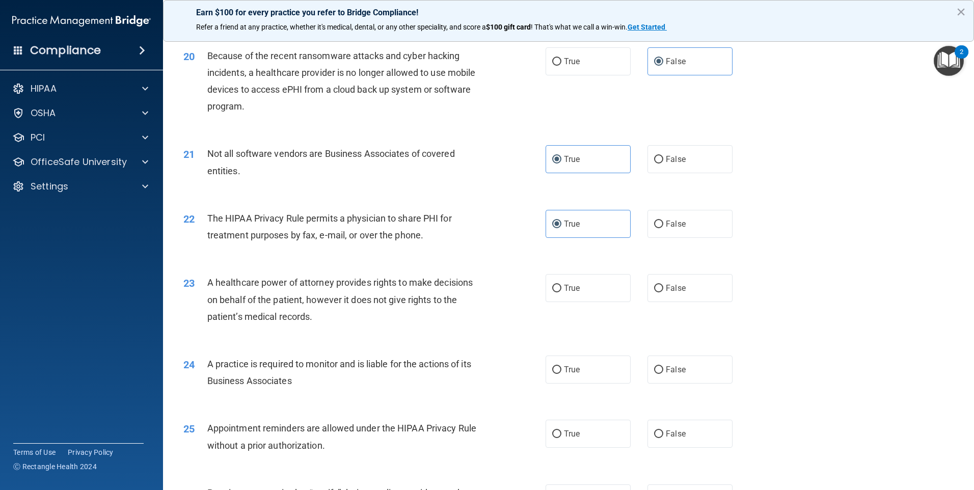
scroll to position [1528, 0]
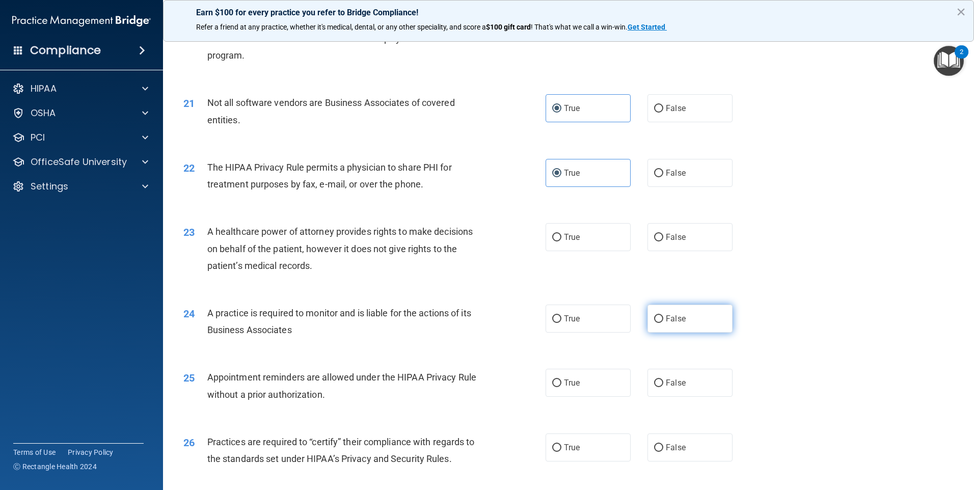
click at [562, 318] on label "False" at bounding box center [689, 319] width 85 height 28
click at [562, 318] on input "False" at bounding box center [658, 319] width 9 height 8
radio input "true"
click at [562, 237] on label "False" at bounding box center [689, 237] width 85 height 28
click at [562, 237] on input "False" at bounding box center [658, 238] width 9 height 8
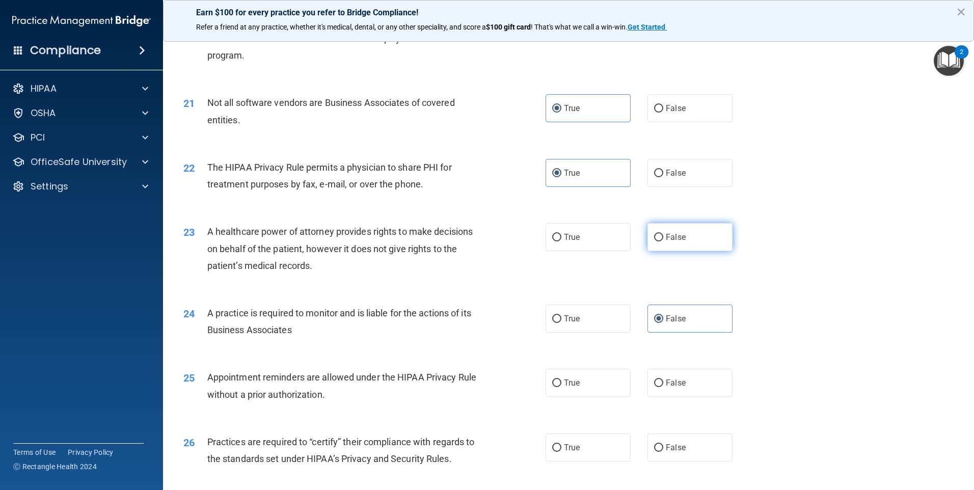
radio input "true"
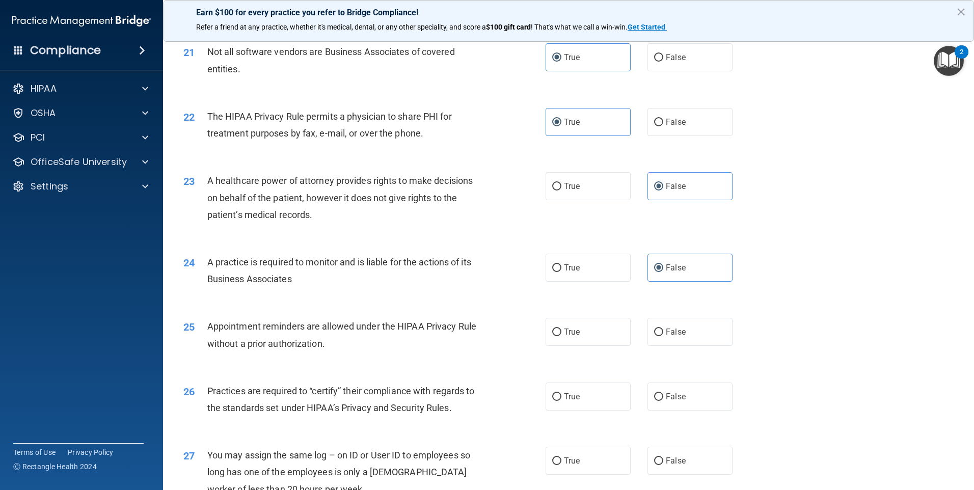
scroll to position [1630, 0]
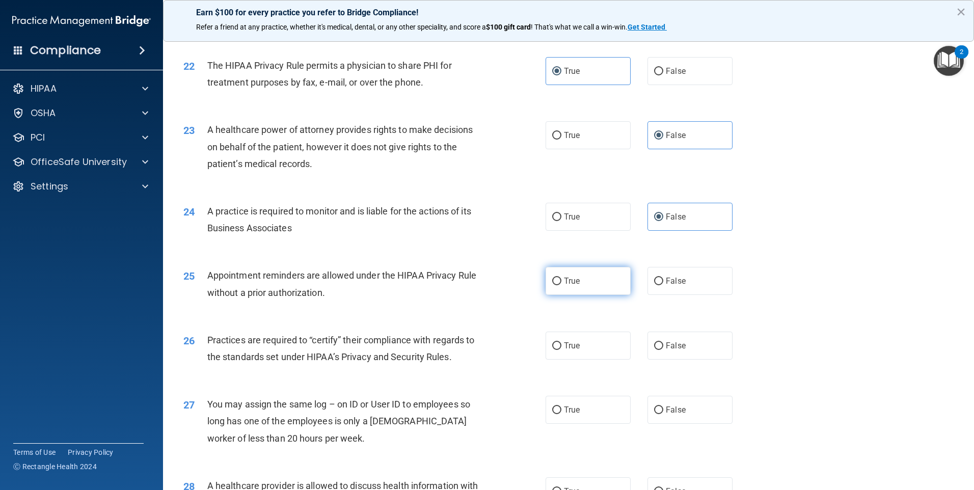
click at [562, 281] on span "True" at bounding box center [572, 281] width 16 height 10
click at [561, 281] on input "True" at bounding box center [556, 282] width 9 height 8
radio input "true"
click at [562, 354] on label "False" at bounding box center [689, 346] width 85 height 28
click at [562, 350] on input "False" at bounding box center [658, 346] width 9 height 8
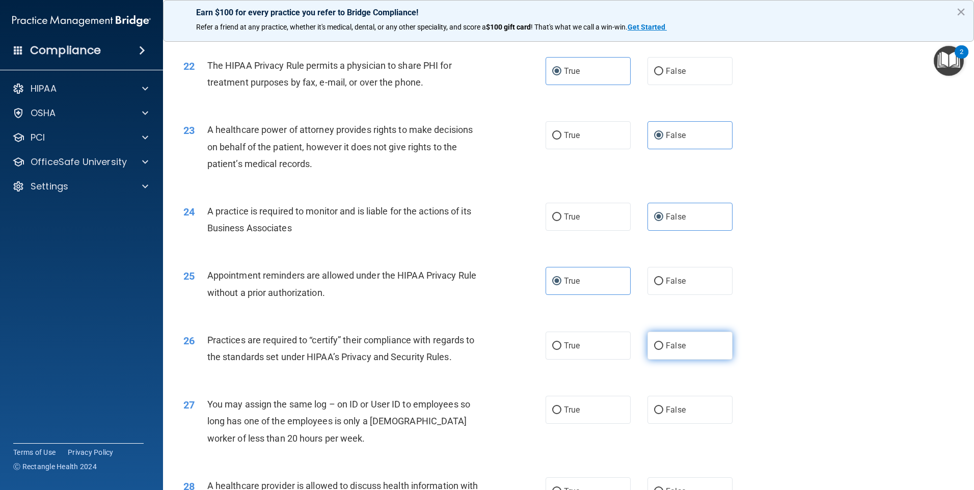
radio input "true"
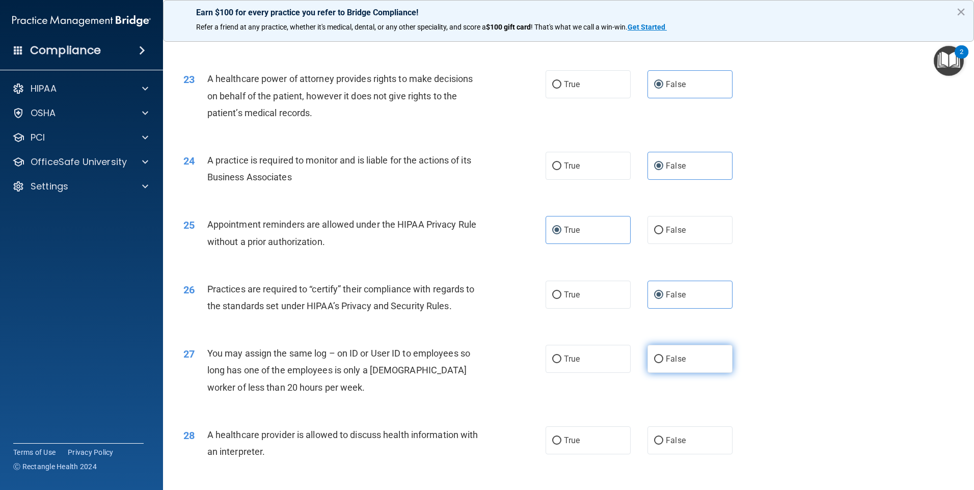
click at [562, 369] on label "False" at bounding box center [689, 359] width 85 height 28
click at [562, 363] on input "False" at bounding box center [658, 359] width 9 height 8
radio input "true"
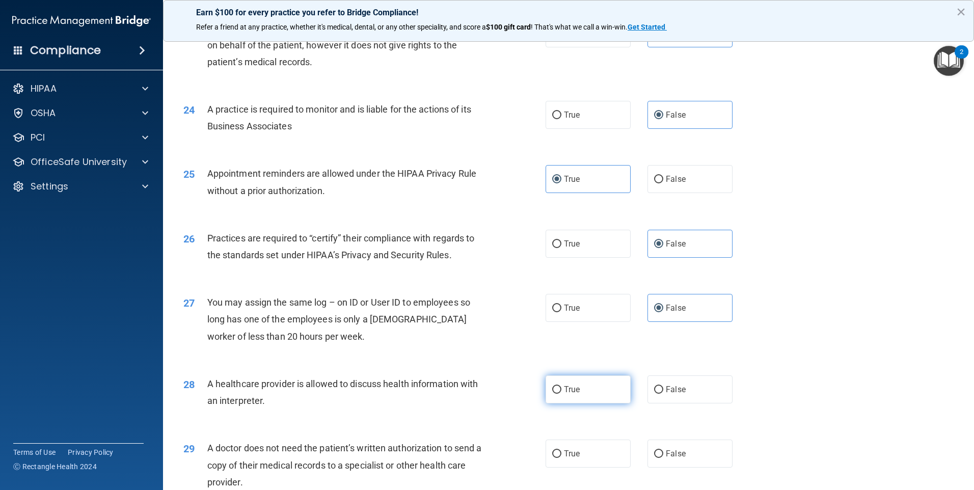
click at [562, 384] on label "True" at bounding box center [587, 389] width 85 height 28
click at [561, 386] on input "True" at bounding box center [556, 390] width 9 height 8
radio input "true"
click at [562, 459] on label "False" at bounding box center [689, 453] width 85 height 28
click at [562, 458] on input "False" at bounding box center [658, 454] width 9 height 8
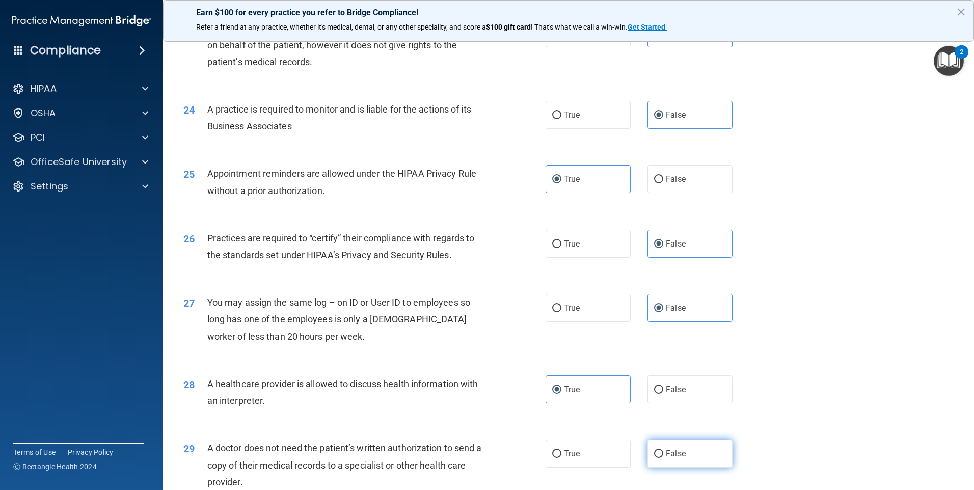
radio input "true"
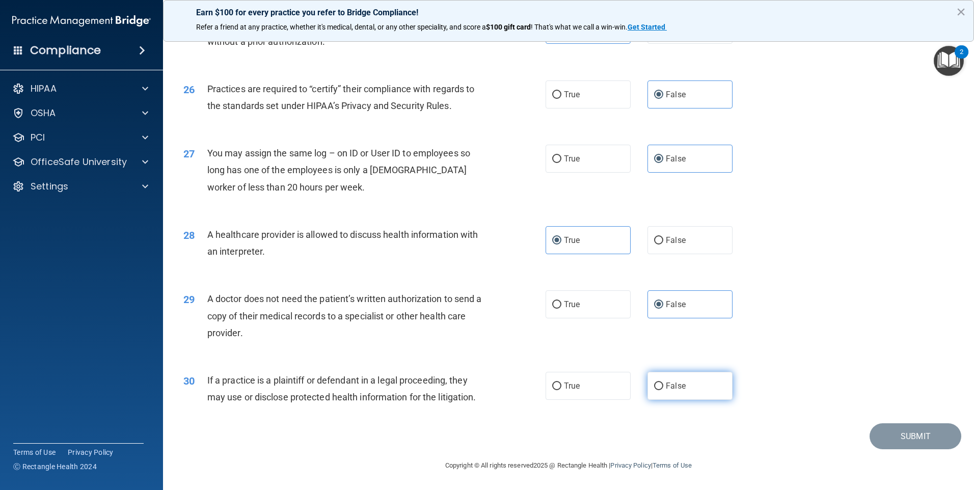
click at [562, 390] on label "False" at bounding box center [689, 386] width 85 height 28
click at [562, 390] on input "False" at bounding box center [658, 386] width 9 height 8
radio input "true"
click at [562, 430] on button "Submit" at bounding box center [915, 436] width 92 height 26
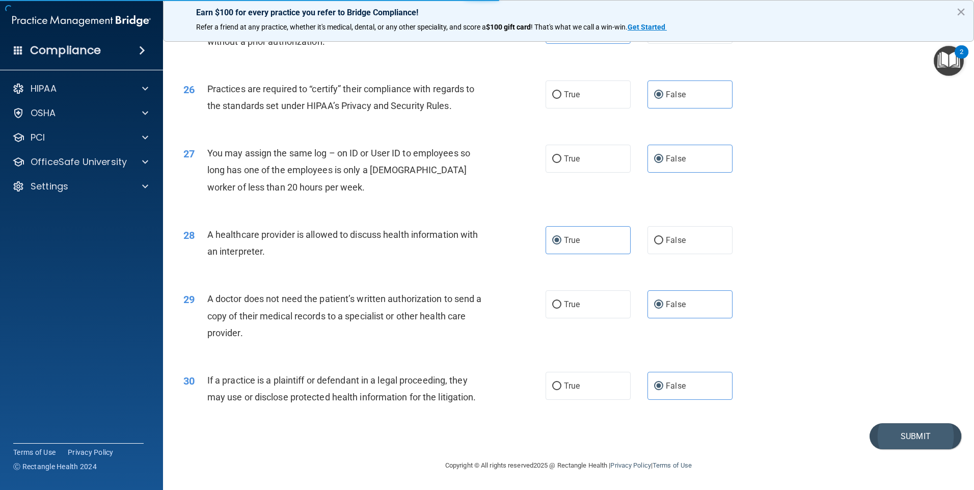
drag, startPoint x: 892, startPoint y: 420, endPoint x: 895, endPoint y: 426, distance: 6.4
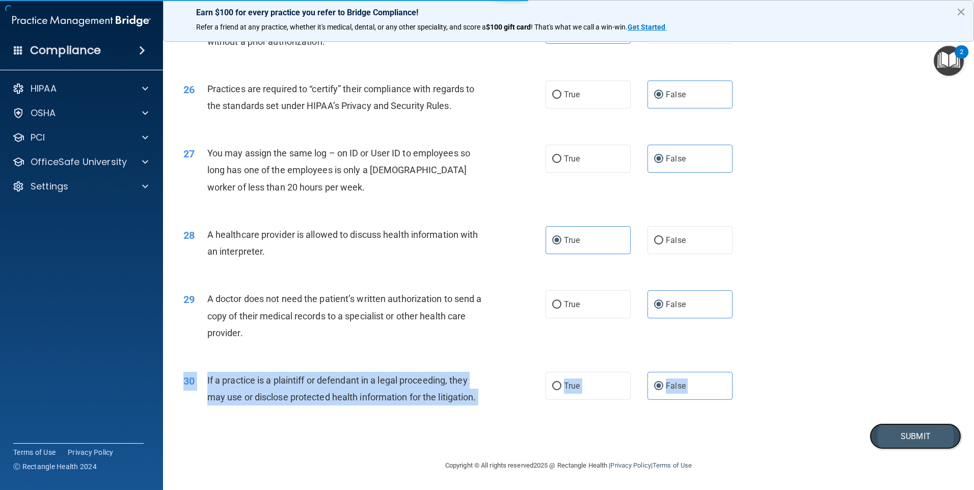
drag, startPoint x: 895, startPoint y: 426, endPoint x: 905, endPoint y: 447, distance: 23.5
click at [562, 447] on button "Submit" at bounding box center [915, 436] width 92 height 26
click at [562, 442] on button "Submit" at bounding box center [915, 436] width 92 height 26
click at [562, 308] on div "29 A doctor does not need the patient’s written authorization to send a copy of…" at bounding box center [568, 318] width 785 height 81
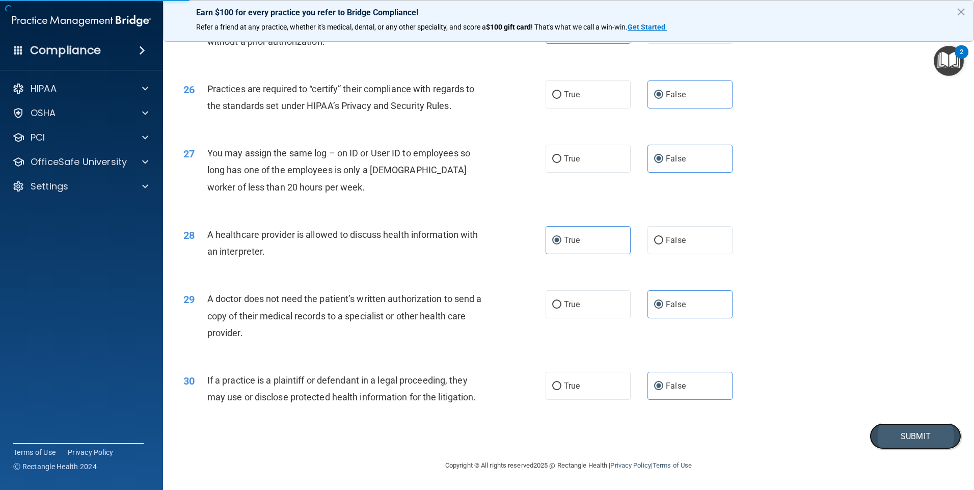
click at [562, 435] on button "Submit" at bounding box center [915, 436] width 92 height 26
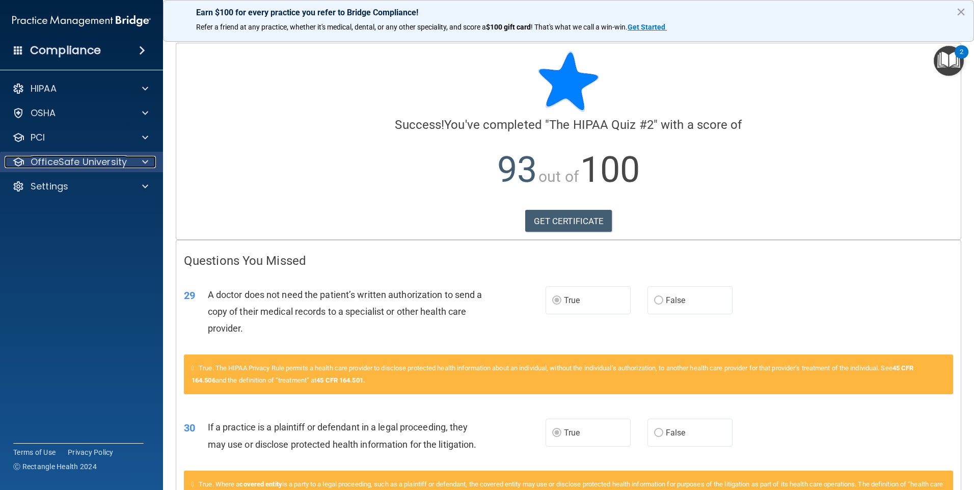
click at [88, 164] on p "OfficeSafe University" at bounding box center [79, 162] width 96 height 12
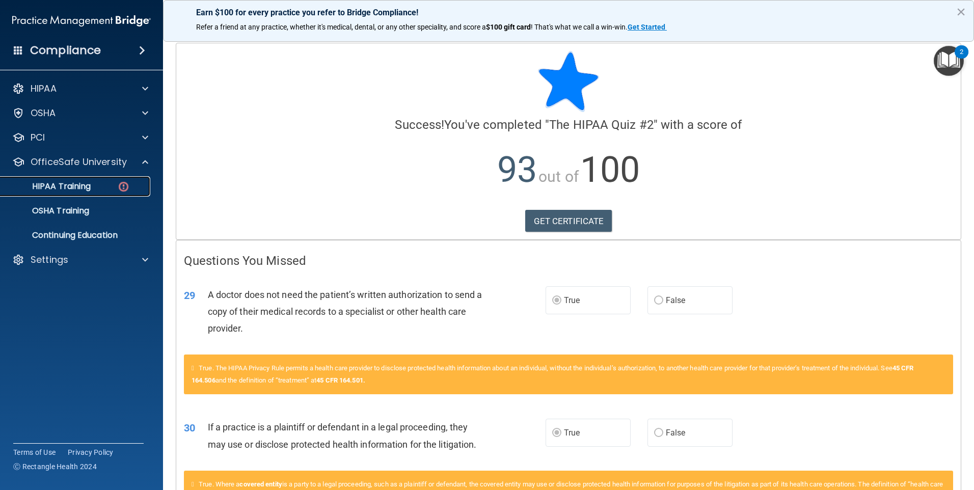
click at [76, 184] on p "HIPAA Training" at bounding box center [49, 186] width 84 height 10
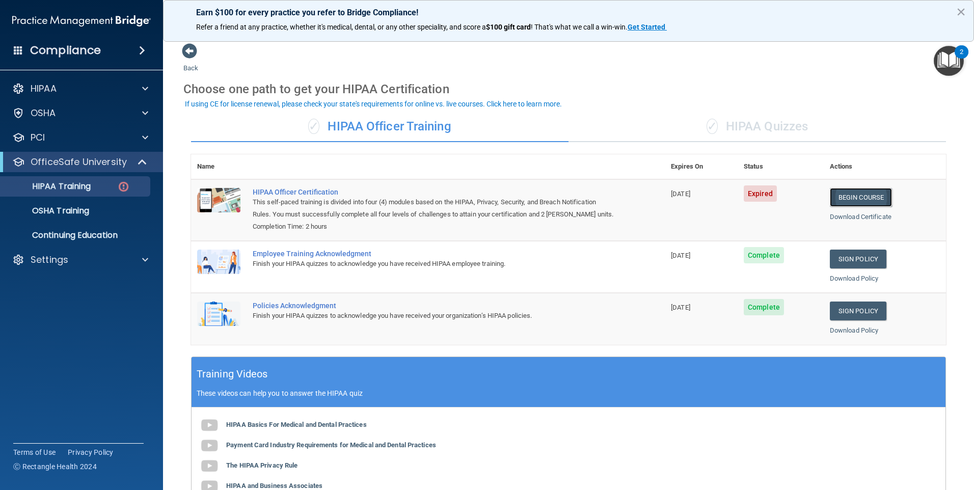
click at [562, 199] on link "Begin Course" at bounding box center [861, 197] width 62 height 19
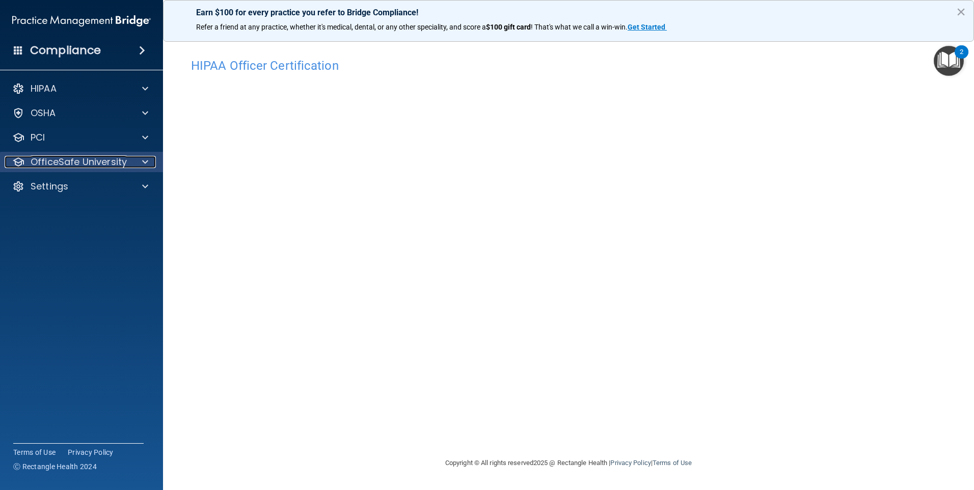
click at [57, 160] on p "OfficeSafe University" at bounding box center [79, 162] width 96 height 12
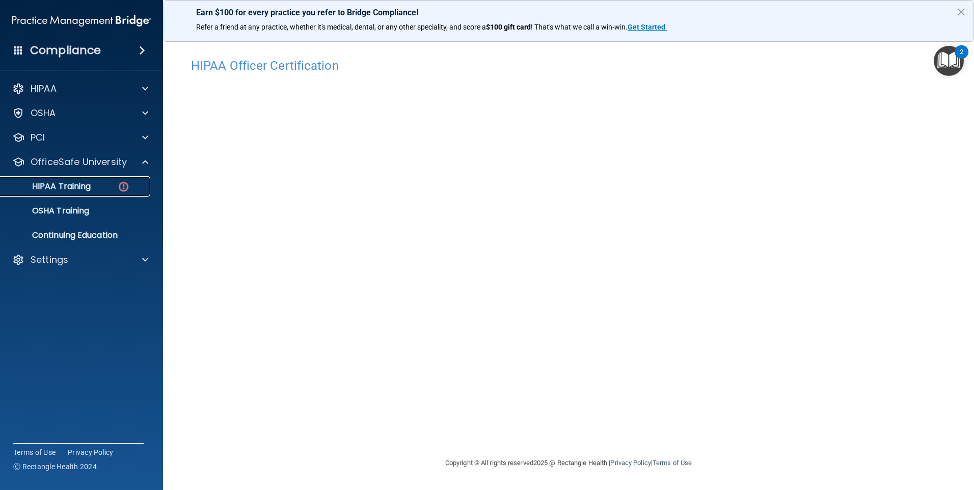
click at [68, 193] on link "HIPAA Training" at bounding box center [70, 186] width 160 height 20
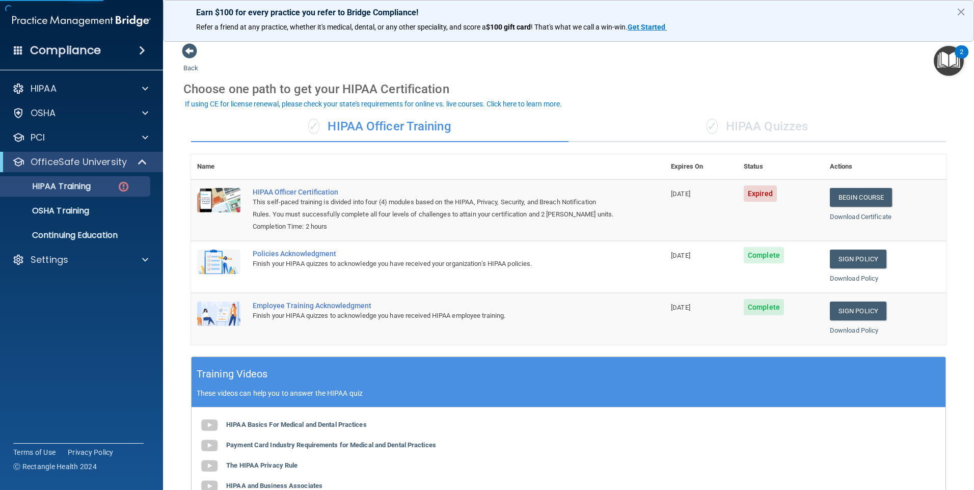
click at [804, 128] on div "✓ HIPAA Quizzes" at bounding box center [756, 127] width 377 height 31
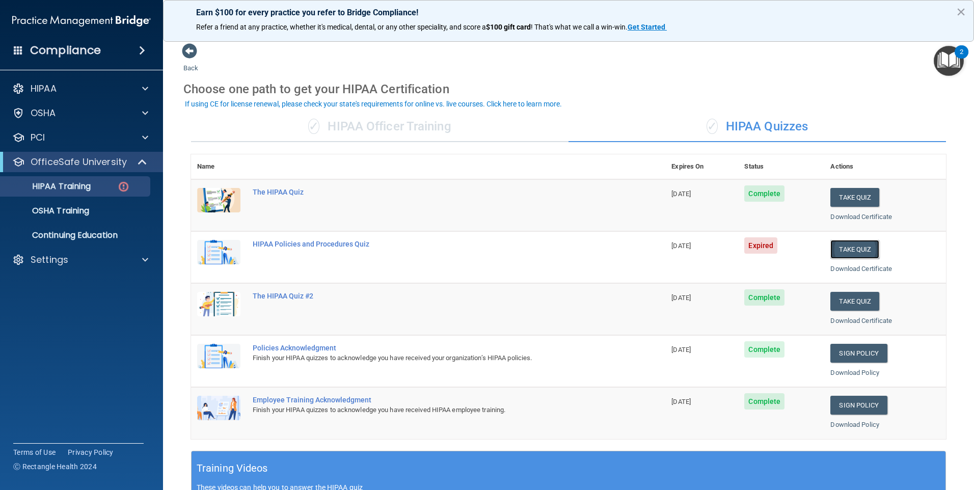
click at [842, 255] on button "Take Quiz" at bounding box center [854, 249] width 49 height 19
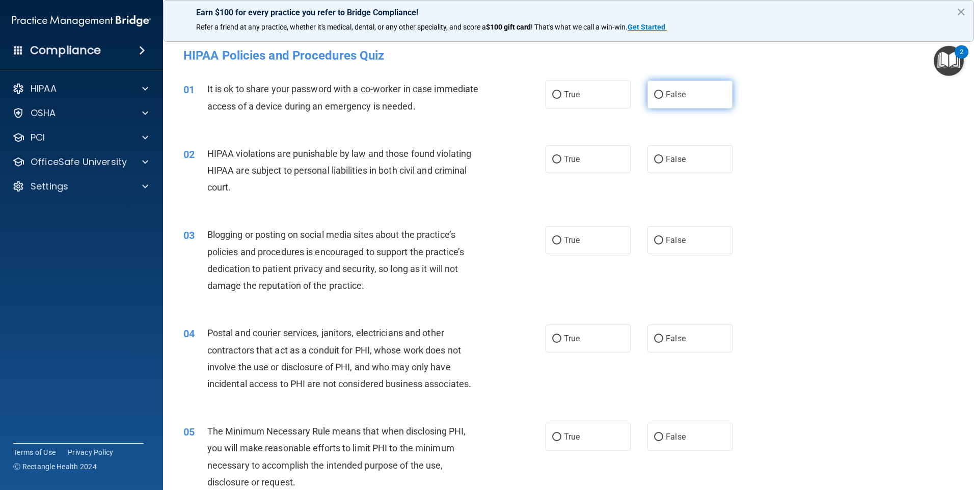
click at [647, 99] on label "False" at bounding box center [689, 94] width 85 height 28
click at [654, 99] on input "False" at bounding box center [658, 95] width 9 height 8
radio input "true"
click at [566, 191] on div "02 HIPAA violations are punishable by law and those found violating HIPAA are s…" at bounding box center [568, 172] width 785 height 81
click at [581, 164] on label "True" at bounding box center [587, 159] width 85 height 28
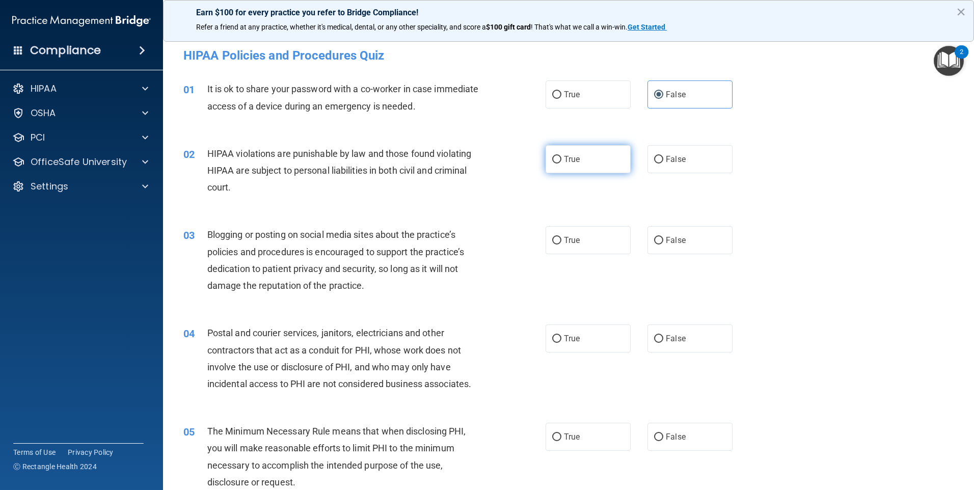
click at [561, 163] on input "True" at bounding box center [556, 160] width 9 height 8
radio input "true"
click at [656, 231] on label "False" at bounding box center [689, 240] width 85 height 28
click at [656, 237] on input "False" at bounding box center [658, 241] width 9 height 8
radio input "true"
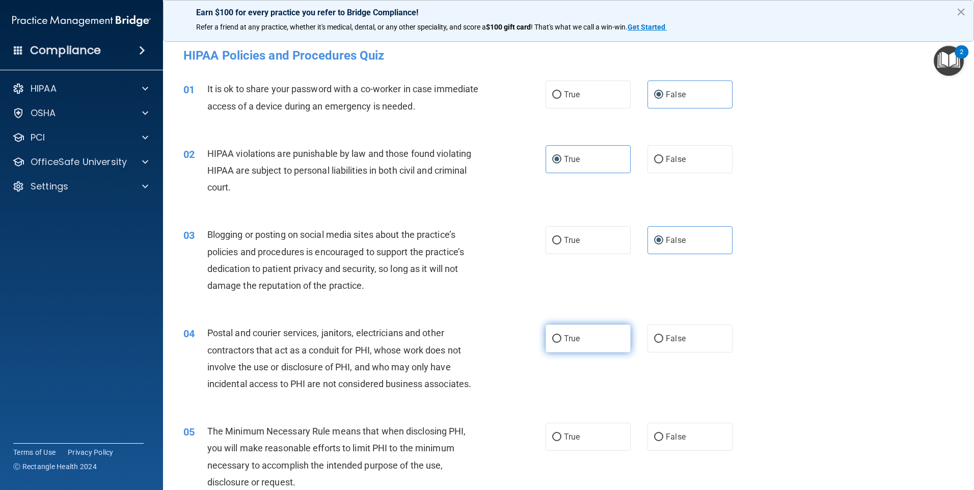
drag, startPoint x: 586, startPoint y: 317, endPoint x: 575, endPoint y: 336, distance: 21.0
click at [584, 322] on div "04 Postal and courier services, janitors, electricians and other contractors th…" at bounding box center [568, 361] width 785 height 98
click at [575, 336] on span "True" at bounding box center [572, 339] width 16 height 10
click at [561, 336] on input "True" at bounding box center [556, 339] width 9 height 8
radio input "true"
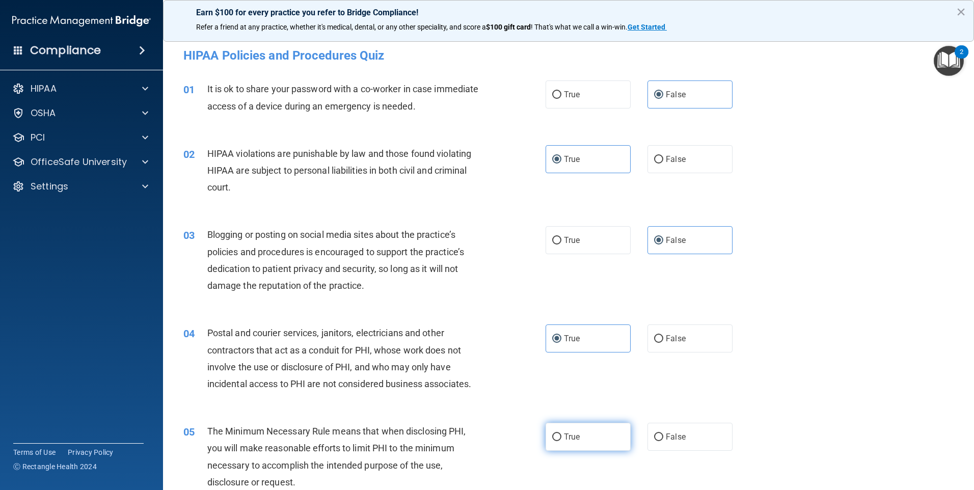
click at [575, 436] on span "True" at bounding box center [572, 437] width 16 height 10
click at [561, 436] on input "True" at bounding box center [556, 437] width 9 height 8
radio input "true"
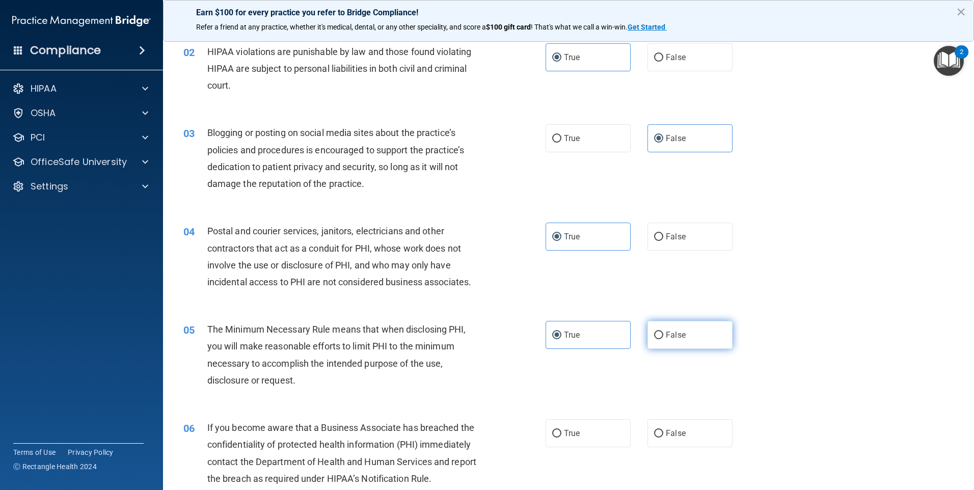
scroll to position [153, 0]
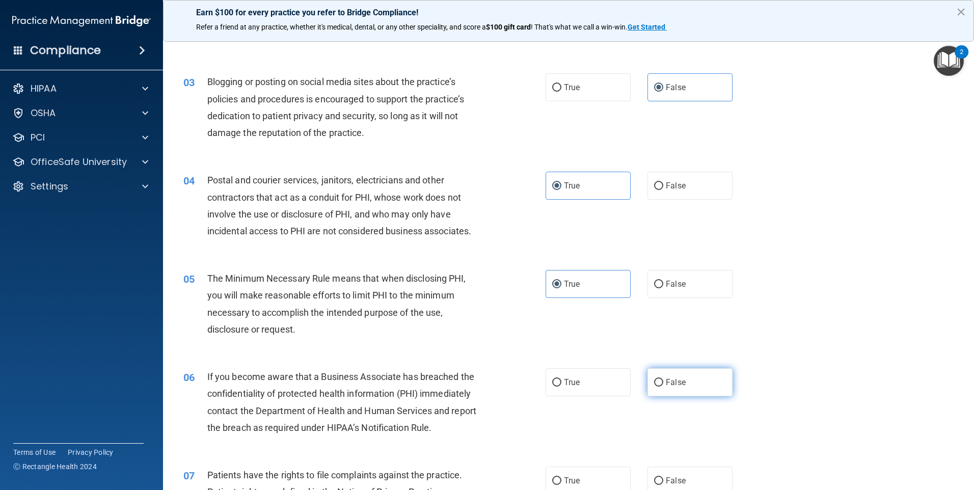
click at [704, 388] on label "False" at bounding box center [689, 382] width 85 height 28
click at [663, 387] on input "False" at bounding box center [658, 383] width 9 height 8
radio input "true"
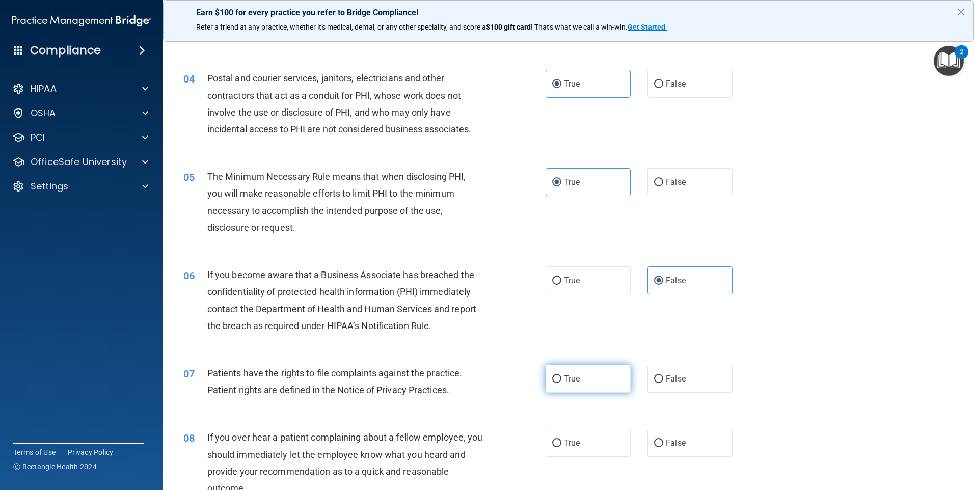
click at [589, 381] on label "True" at bounding box center [587, 379] width 85 height 28
click at [561, 381] on input "True" at bounding box center [556, 379] width 9 height 8
radio input "true"
click at [666, 442] on span "False" at bounding box center [676, 443] width 20 height 10
click at [663, 442] on input "False" at bounding box center [658, 443] width 9 height 8
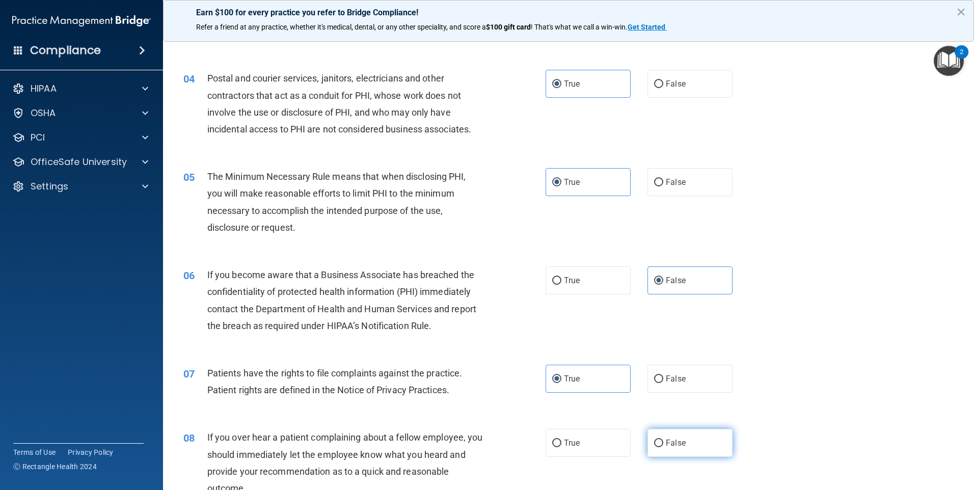
radio input "true"
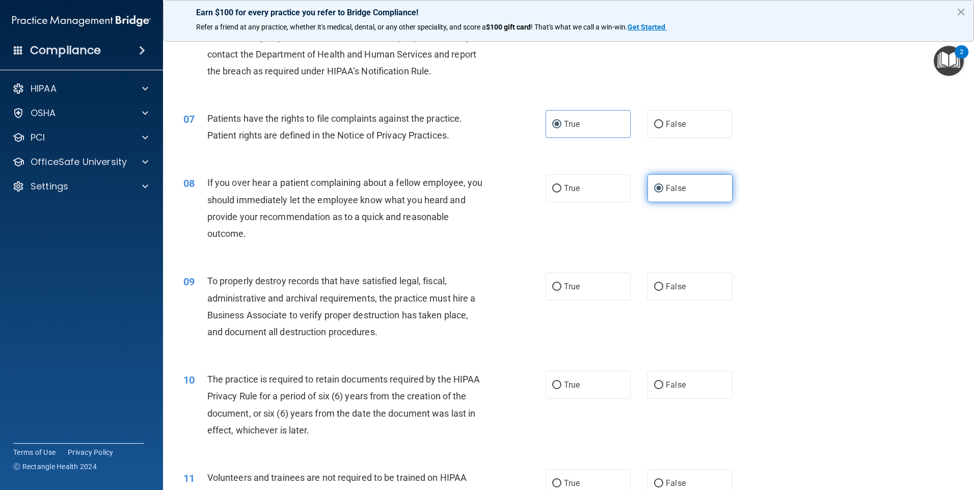
scroll to position [560, 0]
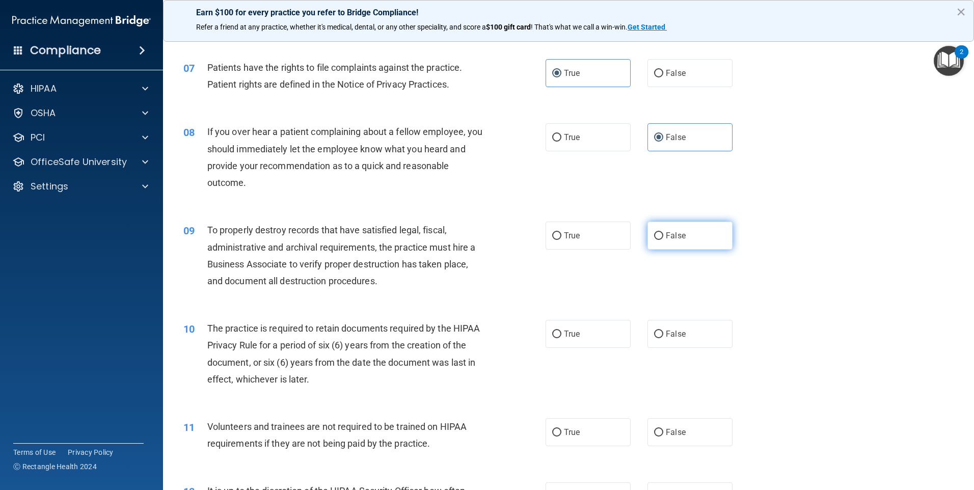
click at [660, 232] on label "False" at bounding box center [689, 236] width 85 height 28
click at [660, 232] on input "False" at bounding box center [658, 236] width 9 height 8
radio input "true"
drag, startPoint x: 598, startPoint y: 337, endPoint x: 599, endPoint y: 361, distance: 23.9
click at [598, 337] on label "True" at bounding box center [587, 334] width 85 height 28
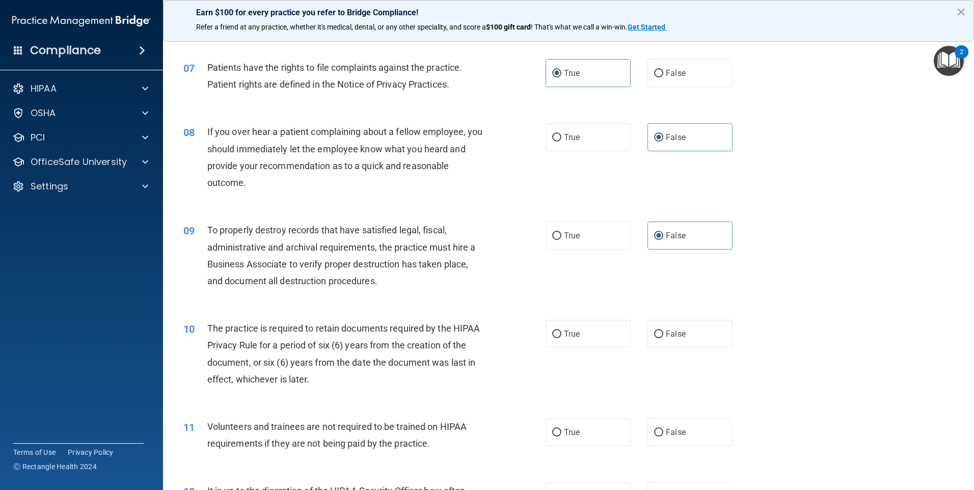
click at [561, 337] on input "True" at bounding box center [556, 334] width 9 height 8
radio input "true"
click at [655, 431] on input "False" at bounding box center [658, 433] width 9 height 8
radio input "true"
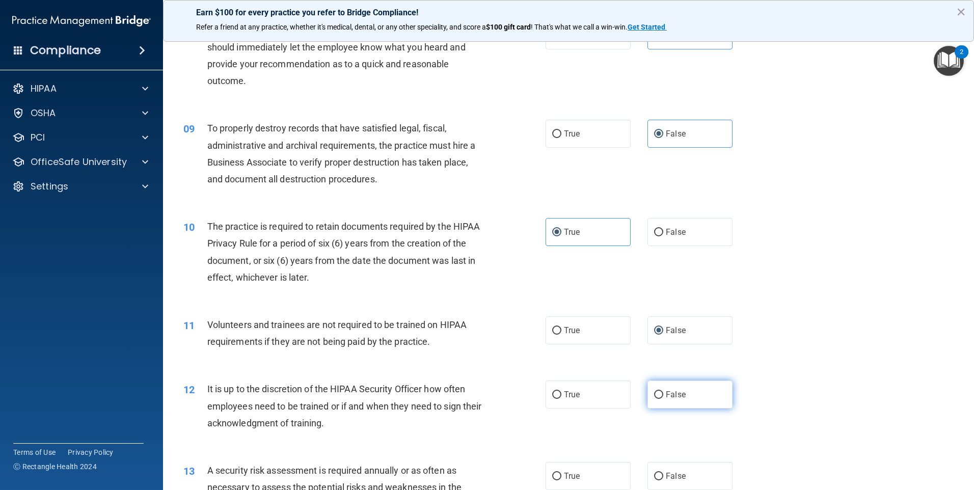
click at [681, 395] on label "False" at bounding box center [689, 394] width 85 height 28
click at [663, 395] on input "False" at bounding box center [658, 395] width 9 height 8
radio input "true"
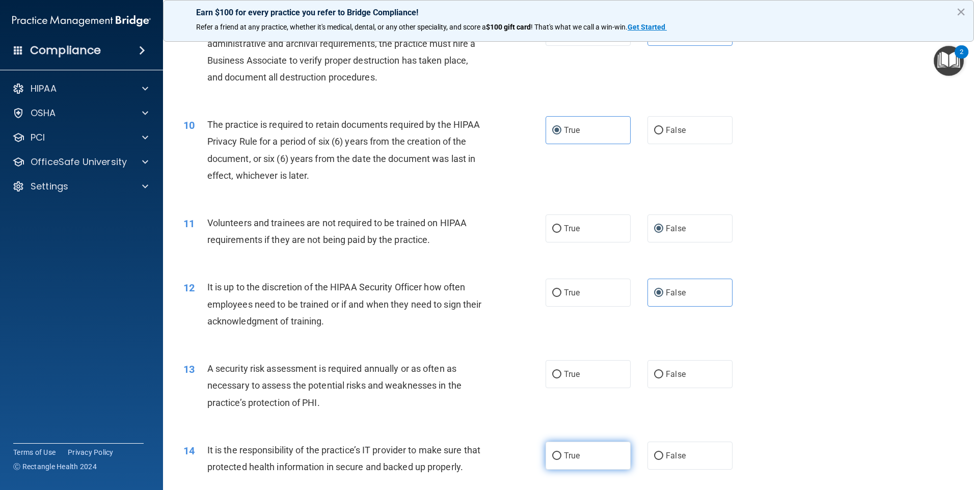
scroll to position [815, 0]
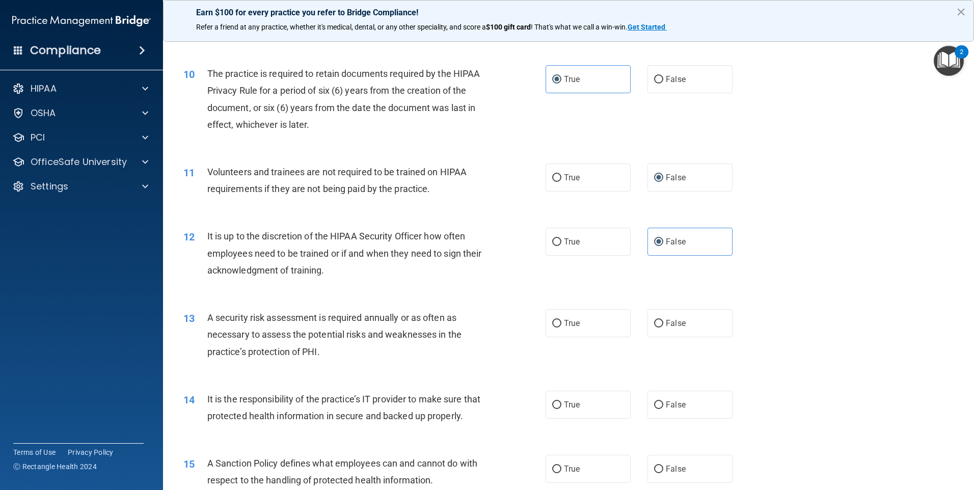
click at [593, 306] on div "13 A security risk assessment is required annually or as often as necessary to …" at bounding box center [568, 336] width 785 height 81
click at [591, 322] on label "True" at bounding box center [587, 323] width 85 height 28
click at [561, 322] on input "True" at bounding box center [556, 324] width 9 height 8
radio input "true"
click at [665, 395] on label "False" at bounding box center [689, 405] width 85 height 28
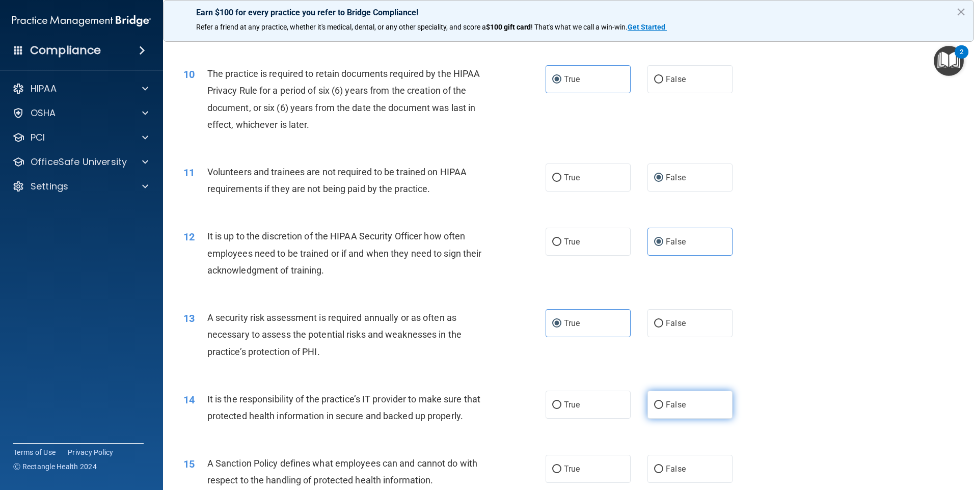
click at [663, 401] on input "False" at bounding box center [658, 405] width 9 height 8
radio input "true"
click at [677, 474] on span "False" at bounding box center [676, 469] width 20 height 10
click at [663, 473] on input "False" at bounding box center [658, 469] width 9 height 8
radio input "true"
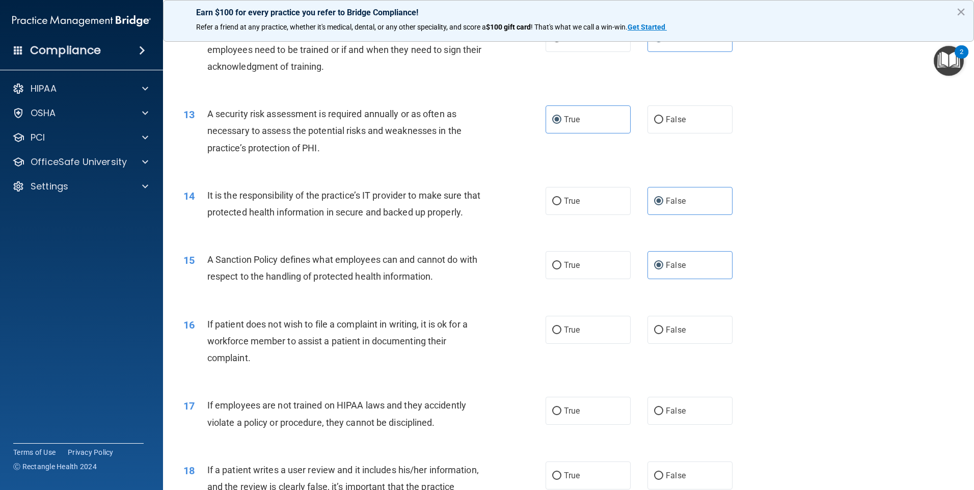
scroll to position [1069, 0]
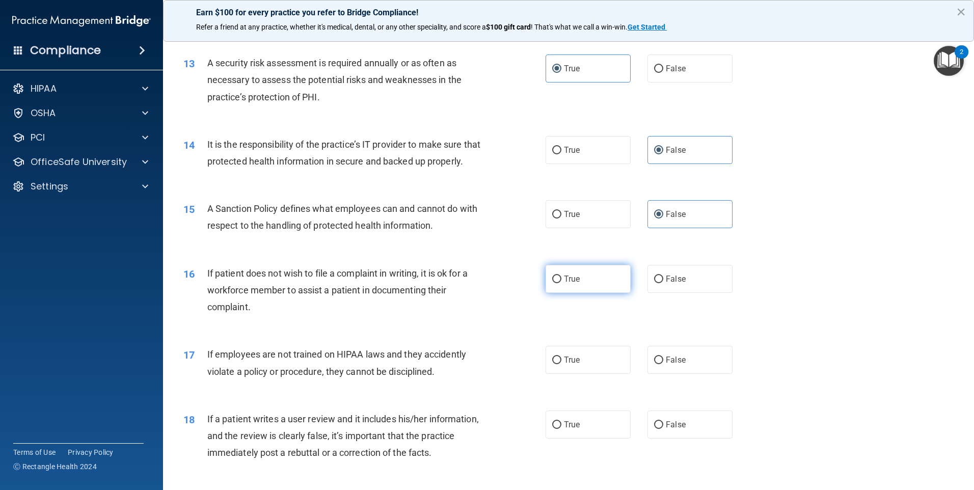
click at [608, 293] on label "True" at bounding box center [587, 279] width 85 height 28
click at [561, 283] on input "True" at bounding box center [556, 279] width 9 height 8
radio input "true"
click at [675, 365] on span "False" at bounding box center [676, 360] width 20 height 10
click at [663, 364] on input "False" at bounding box center [658, 360] width 9 height 8
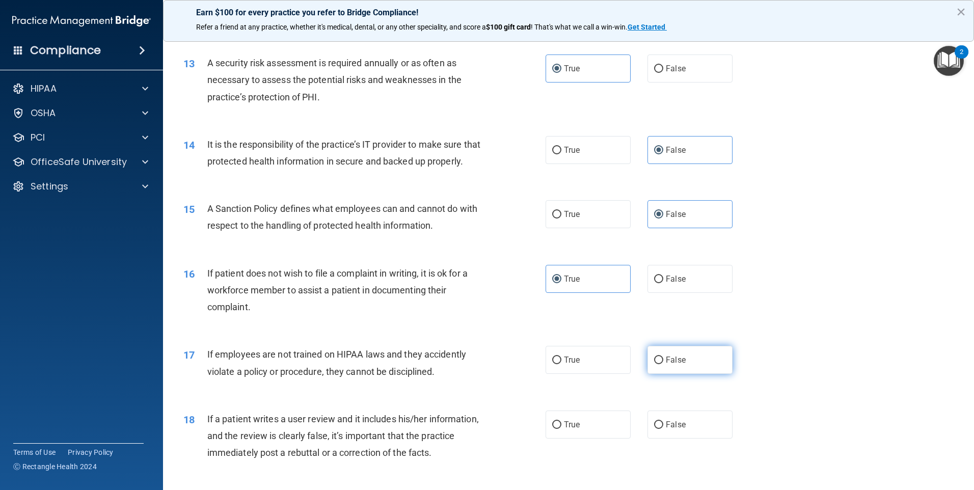
radio input "true"
click at [679, 429] on span "False" at bounding box center [676, 425] width 20 height 10
click at [663, 429] on input "False" at bounding box center [658, 425] width 9 height 8
radio input "true"
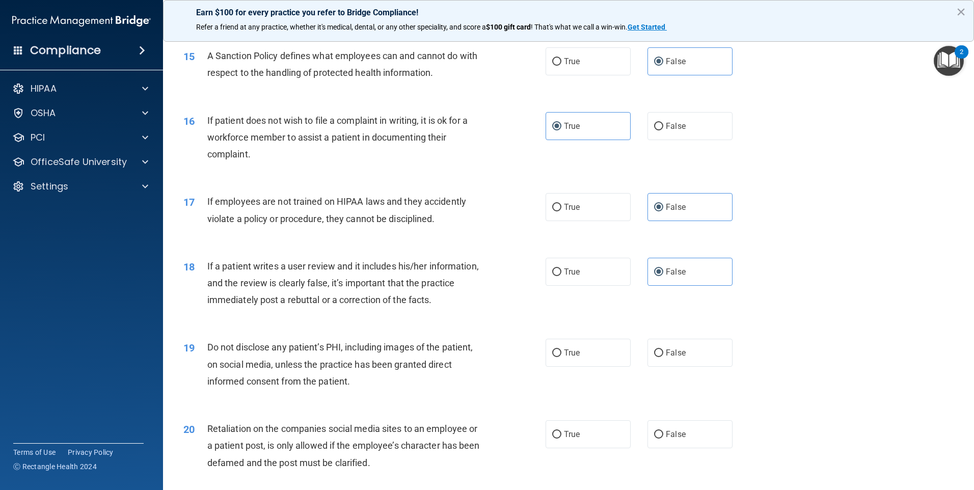
scroll to position [1273, 0]
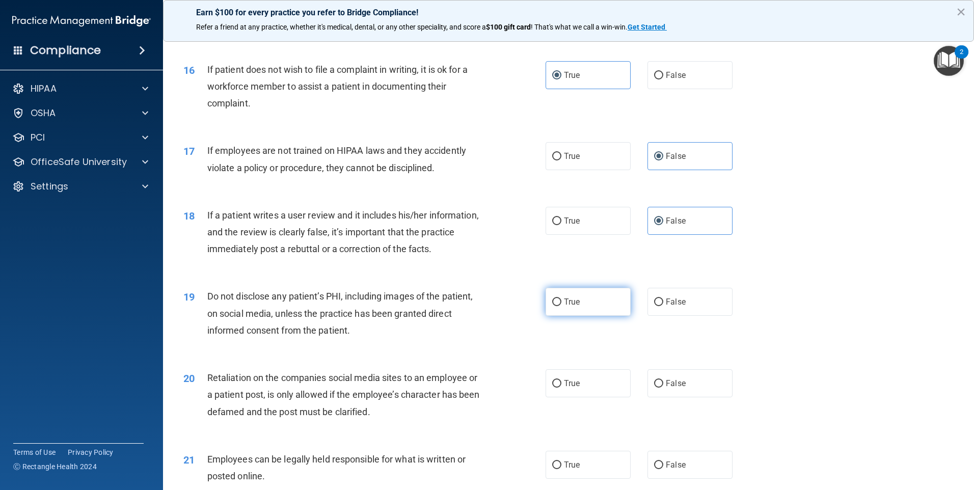
click at [580, 316] on label "True" at bounding box center [587, 302] width 85 height 28
click at [561, 306] on input "True" at bounding box center [556, 302] width 9 height 8
radio input "true"
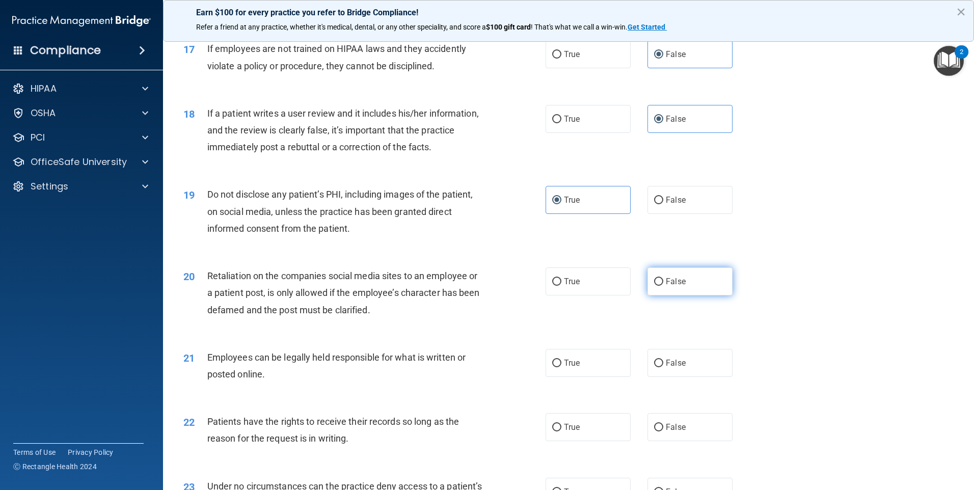
click at [716, 293] on label "False" at bounding box center [689, 281] width 85 height 28
click at [663, 286] on input "False" at bounding box center [658, 282] width 9 height 8
radio input "true"
click at [589, 376] on label "True" at bounding box center [587, 363] width 85 height 28
click at [561, 367] on input "True" at bounding box center [556, 364] width 9 height 8
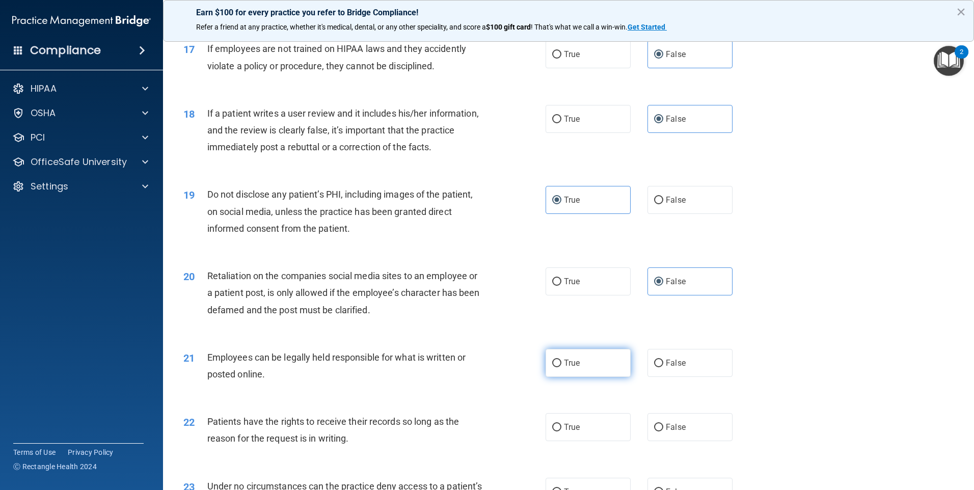
radio input "true"
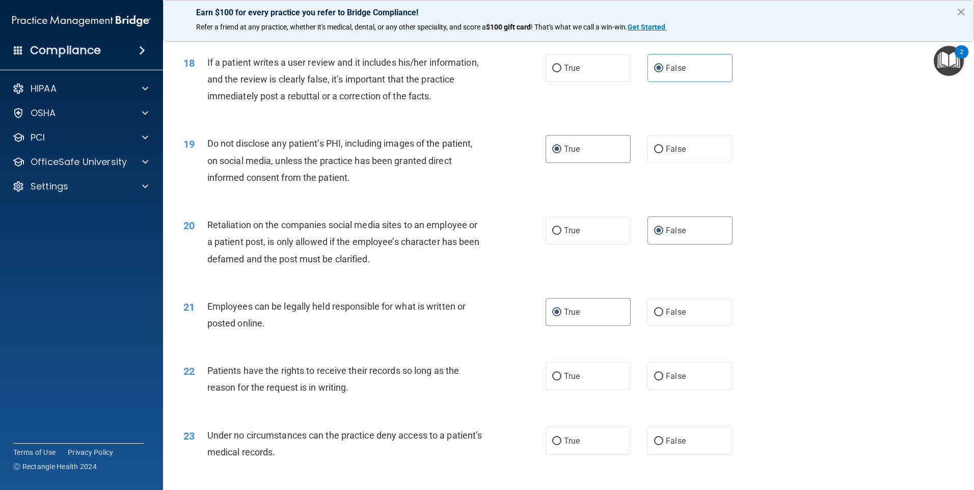
scroll to position [1477, 0]
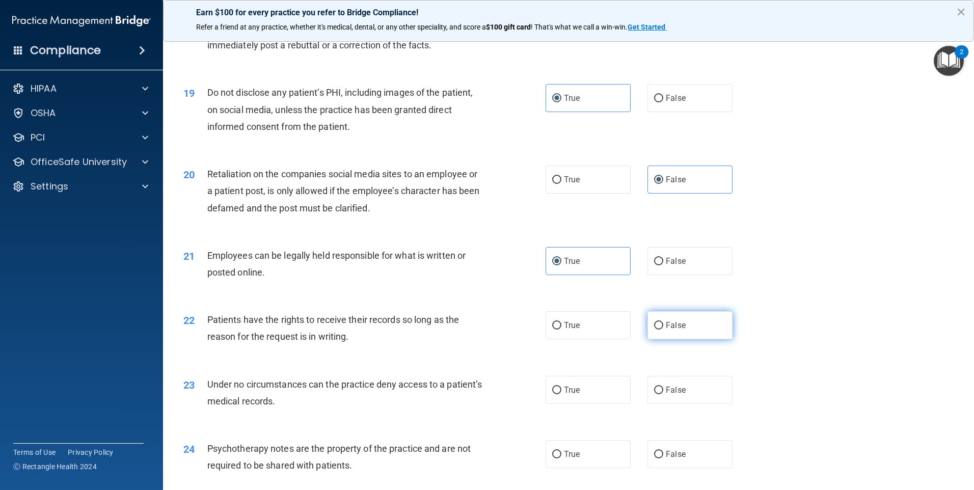
click at [718, 339] on label "False" at bounding box center [689, 325] width 85 height 28
click at [663, 329] on input "False" at bounding box center [658, 326] width 9 height 8
radio input "true"
click at [699, 404] on label "False" at bounding box center [689, 390] width 85 height 28
click at [663, 394] on input "False" at bounding box center [658, 391] width 9 height 8
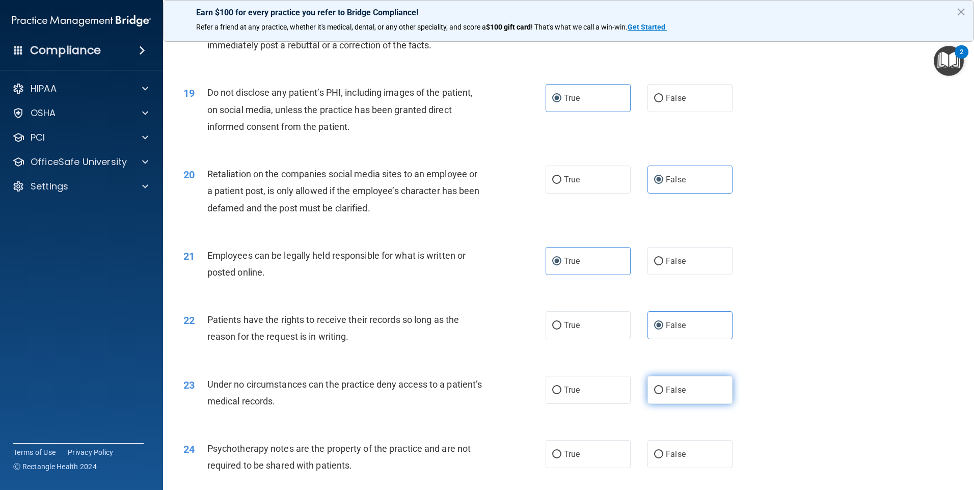
radio input "true"
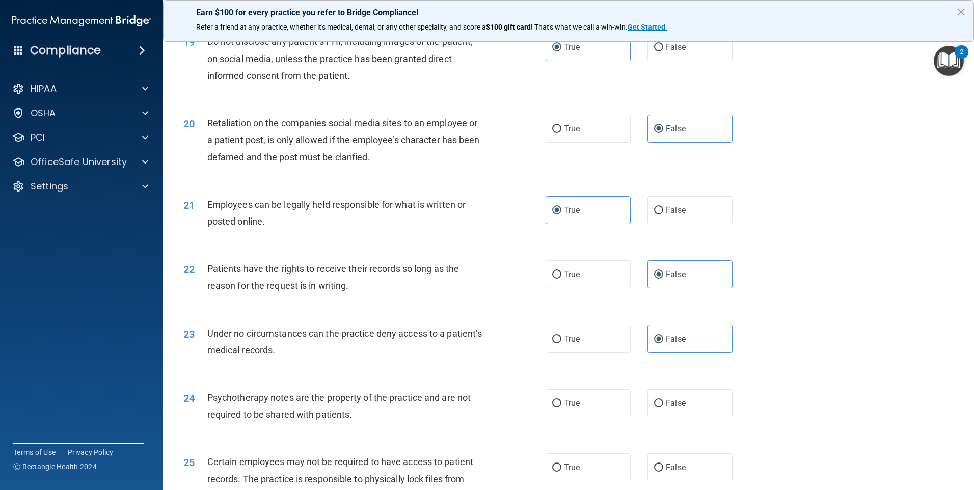
scroll to position [1579, 0]
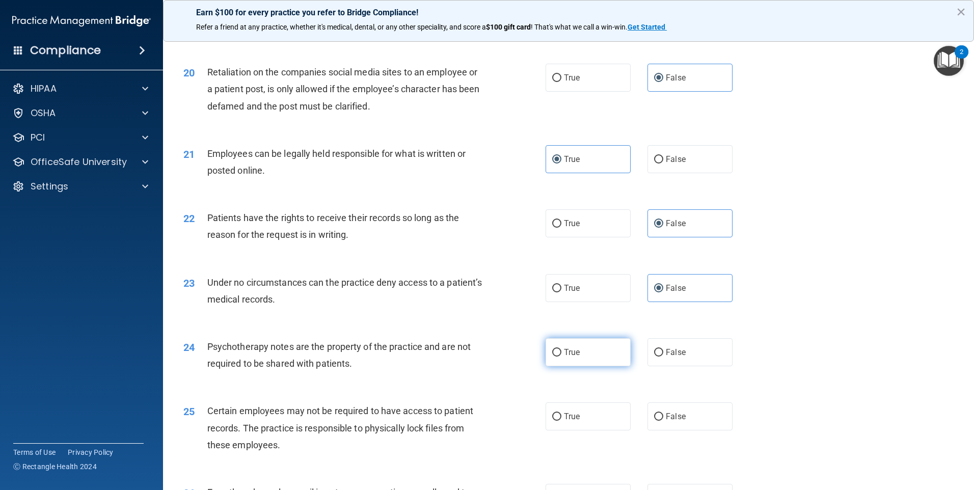
click at [567, 357] on span "True" at bounding box center [572, 352] width 16 height 10
click at [561, 356] on input "True" at bounding box center [556, 353] width 9 height 8
radio input "true"
click at [581, 430] on label "True" at bounding box center [587, 416] width 85 height 28
click at [561, 421] on input "True" at bounding box center [556, 417] width 9 height 8
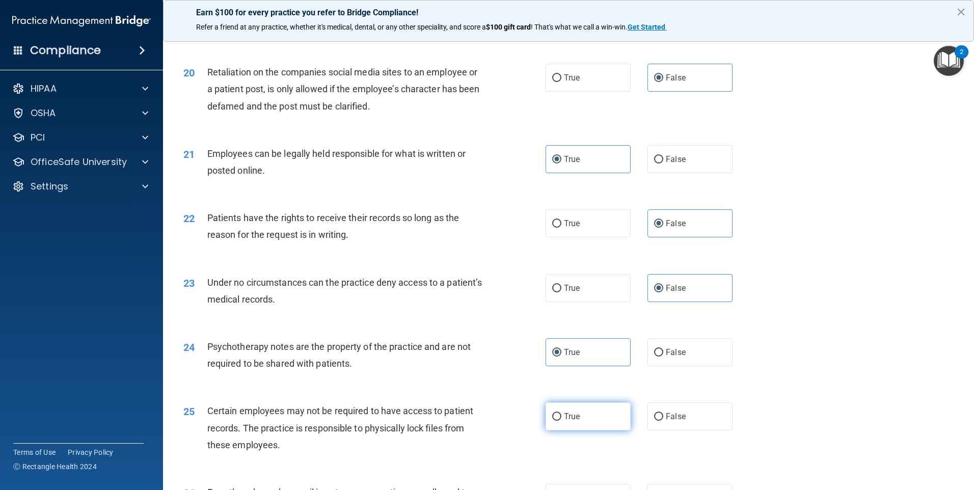
radio input "true"
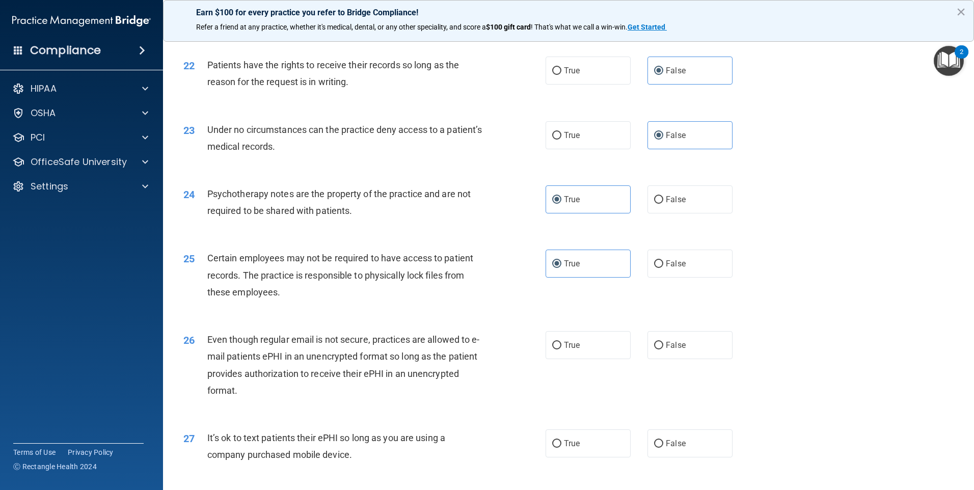
scroll to position [1782, 0]
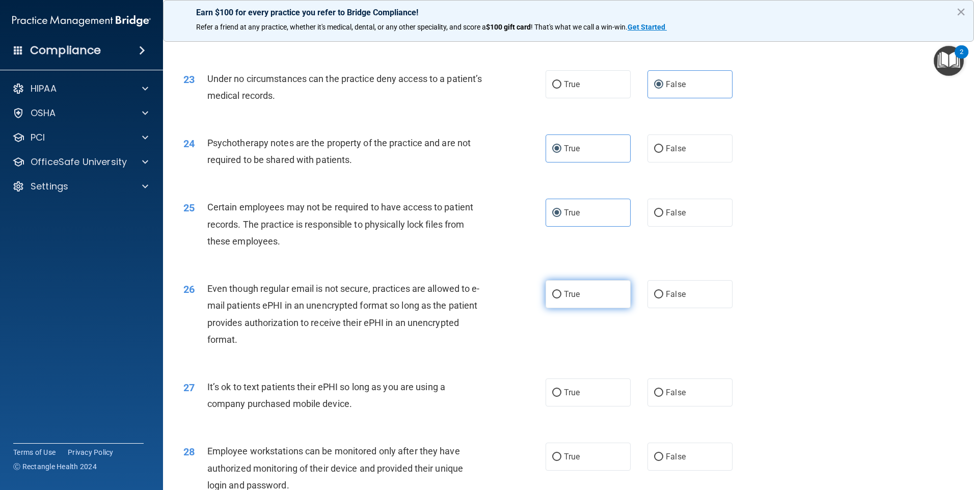
click at [597, 307] on label "True" at bounding box center [587, 294] width 85 height 28
click at [561, 298] on input "True" at bounding box center [556, 295] width 9 height 8
radio input "true"
click at [691, 406] on label "False" at bounding box center [689, 392] width 85 height 28
click at [663, 397] on input "False" at bounding box center [658, 393] width 9 height 8
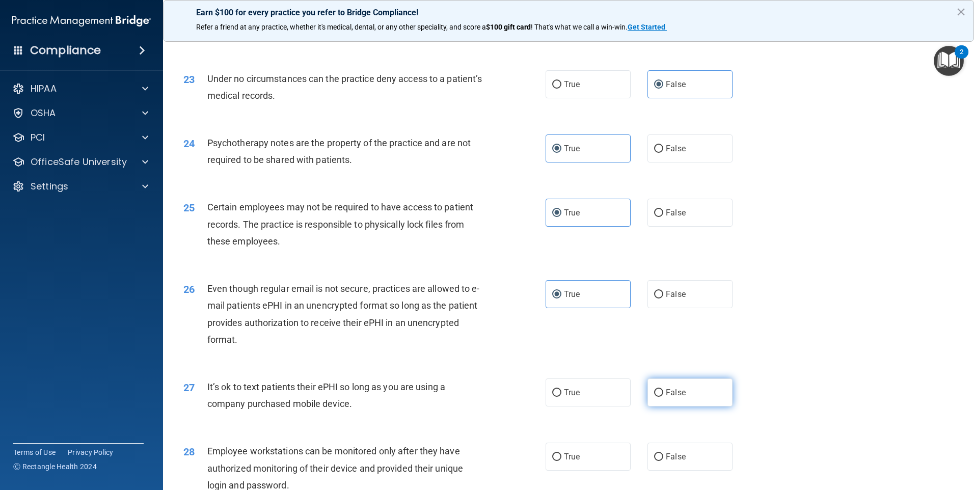
radio input "true"
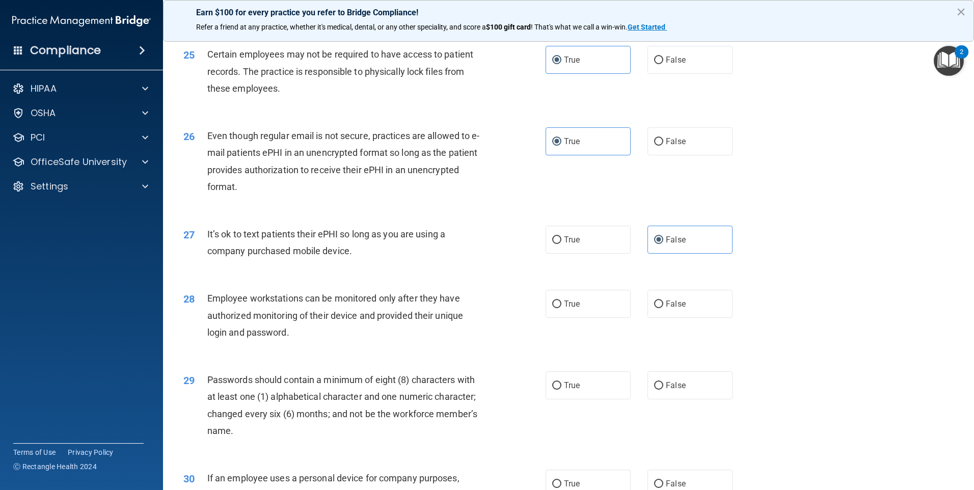
scroll to position [1986, 0]
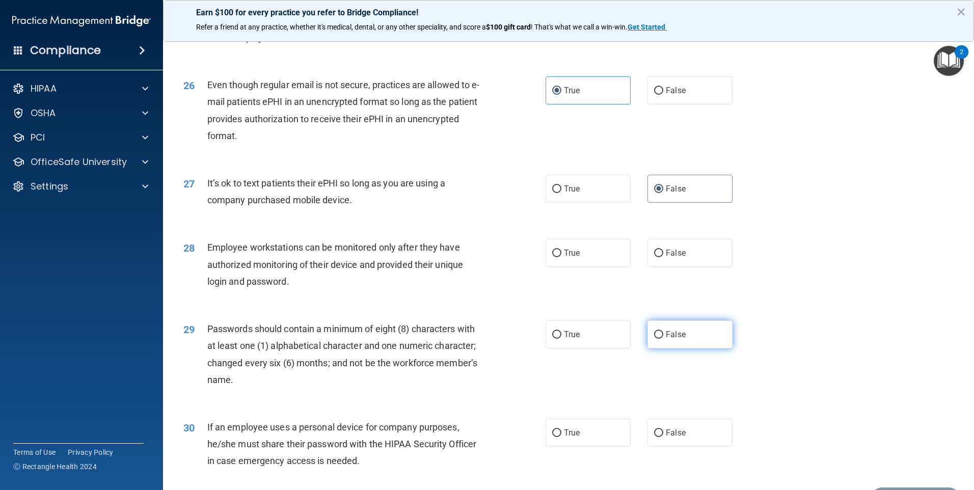
click at [677, 344] on label "False" at bounding box center [689, 334] width 85 height 28
click at [663, 339] on input "False" at bounding box center [658, 335] width 9 height 8
radio input "true"
click at [699, 267] on label "False" at bounding box center [689, 253] width 85 height 28
click at [663, 257] on input "False" at bounding box center [658, 254] width 9 height 8
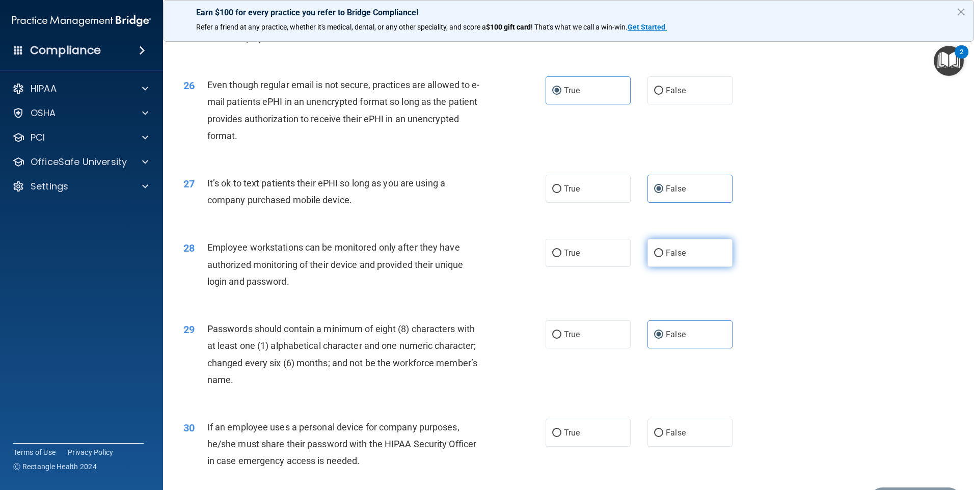
radio input "true"
click at [597, 447] on label "True" at bounding box center [587, 433] width 85 height 28
click at [561, 437] on input "True" at bounding box center [556, 433] width 9 height 8
radio input "true"
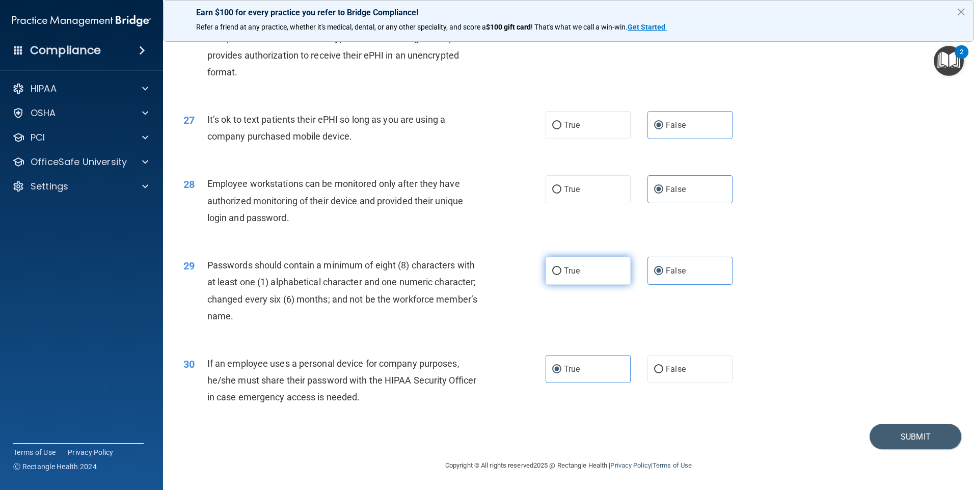
click at [582, 272] on label "True" at bounding box center [587, 271] width 85 height 28
click at [561, 272] on input "True" at bounding box center [556, 271] width 9 height 8
radio input "true"
radio input "false"
drag, startPoint x: 566, startPoint y: 357, endPoint x: 566, endPoint y: 365, distance: 7.6
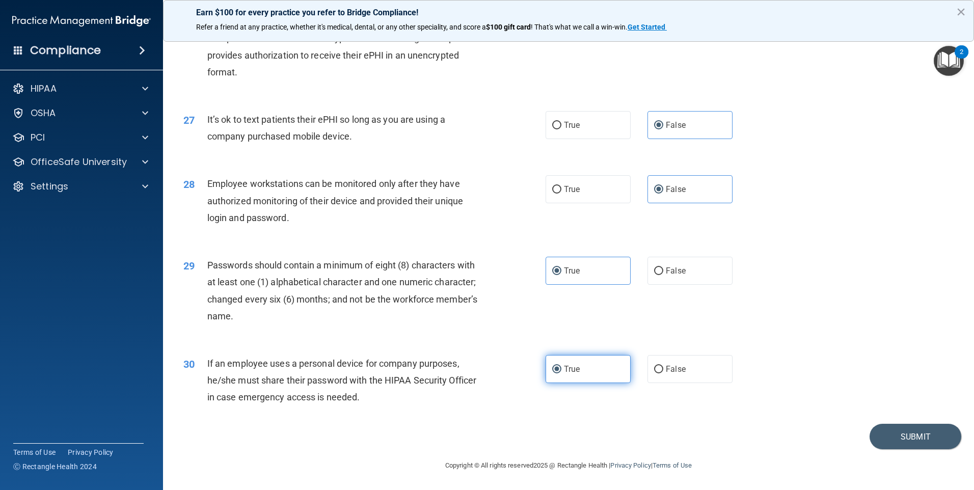
click at [566, 358] on label "True" at bounding box center [587, 369] width 85 height 28
click at [561, 366] on input "True" at bounding box center [556, 370] width 9 height 8
click at [701, 381] on label "False" at bounding box center [689, 369] width 85 height 28
click at [663, 373] on input "False" at bounding box center [658, 370] width 9 height 8
radio input "true"
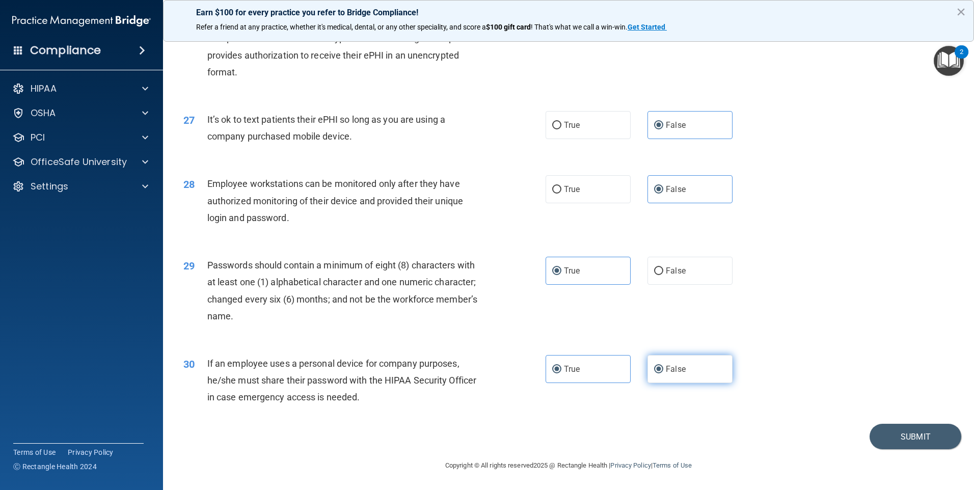
radio input "false"
click at [879, 435] on button "Submit" at bounding box center [915, 437] width 92 height 26
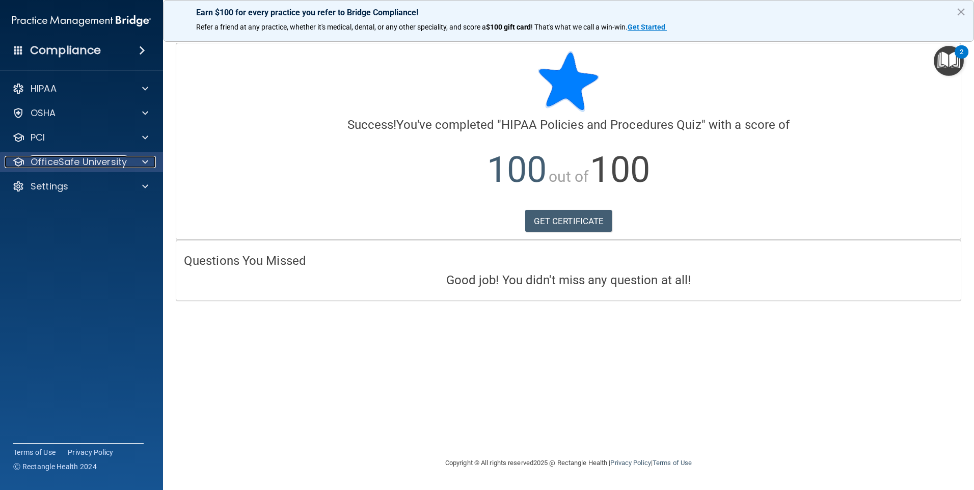
click at [106, 162] on p "OfficeSafe University" at bounding box center [79, 162] width 96 height 12
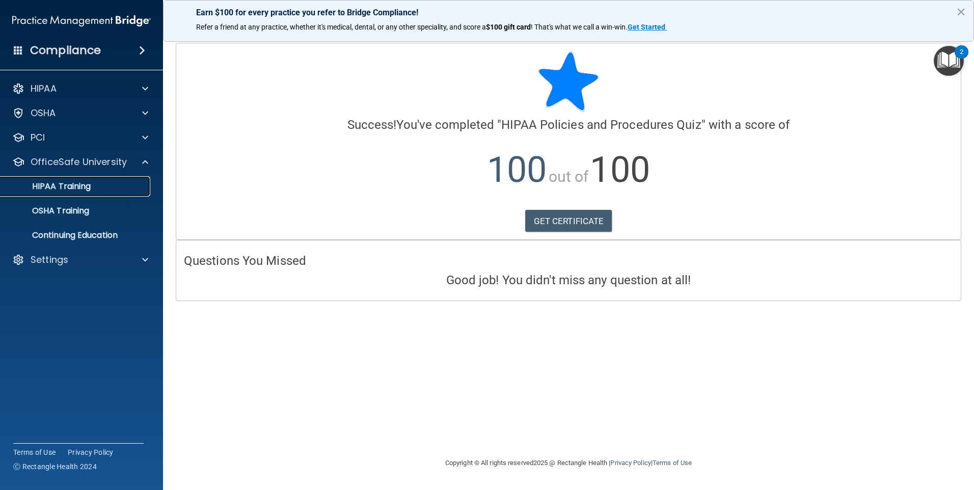
click at [90, 188] on p "HIPAA Training" at bounding box center [49, 186] width 84 height 10
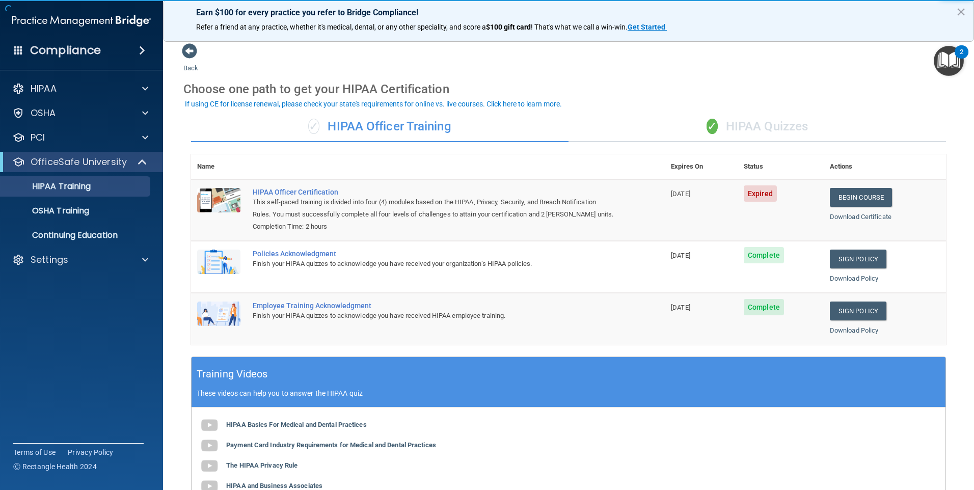
click at [830, 167] on th "Actions" at bounding box center [884, 166] width 122 height 25
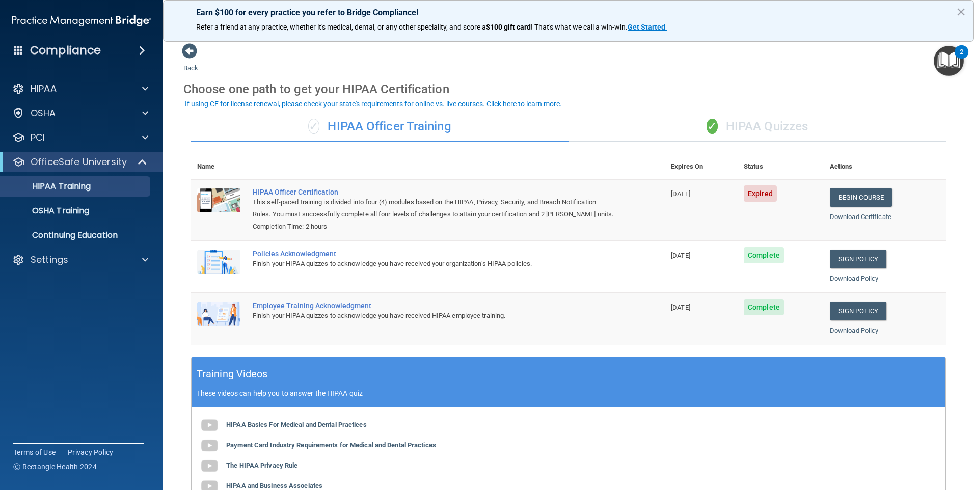
click at [730, 128] on div "✓ HIPAA Quizzes" at bounding box center [756, 127] width 377 height 31
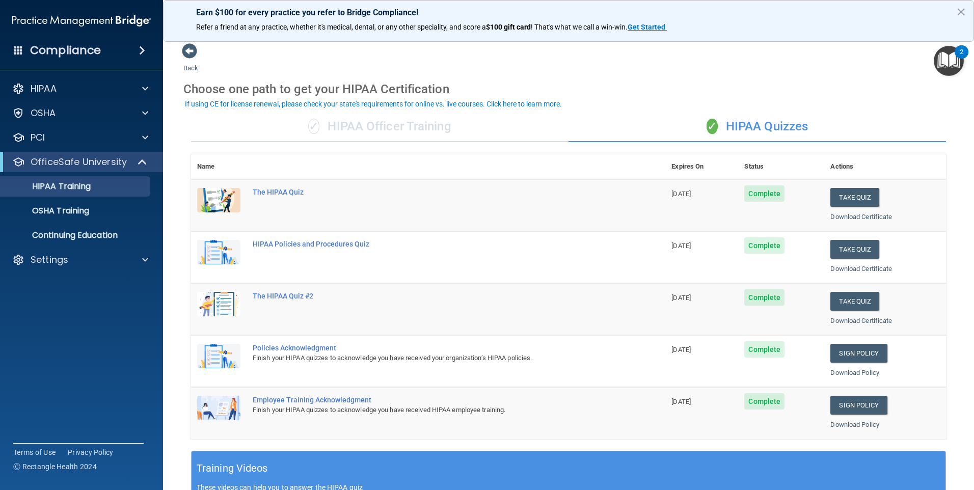
click at [415, 133] on div "✓ HIPAA Officer Training" at bounding box center [379, 127] width 377 height 31
